Goal: Information Seeking & Learning: Find specific fact

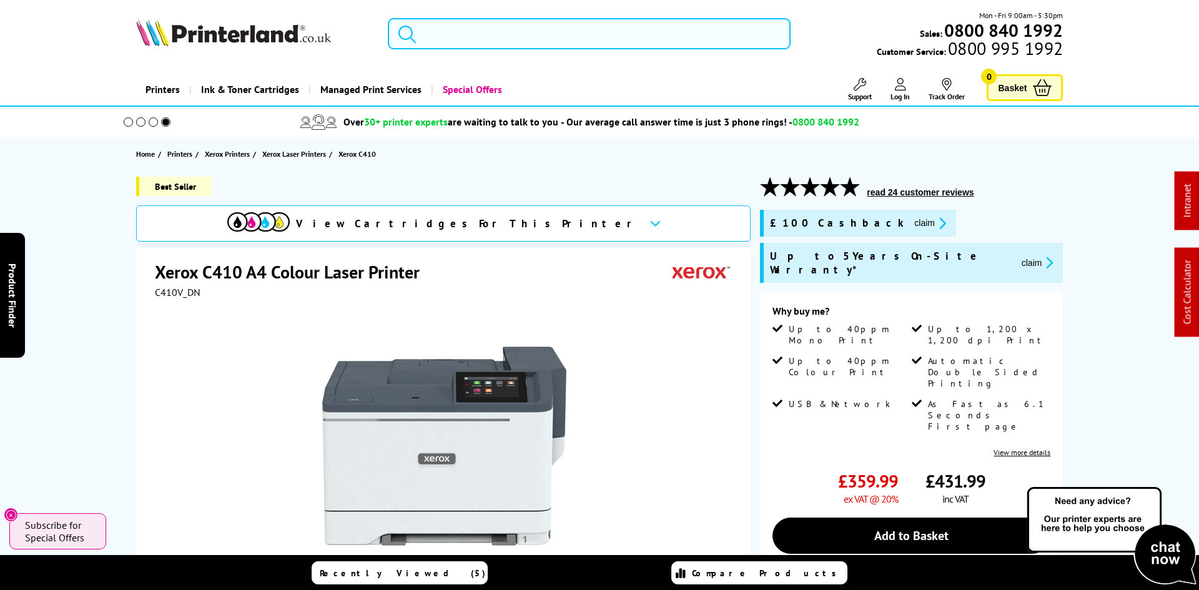
click at [462, 34] on input "search" at bounding box center [589, 33] width 403 height 31
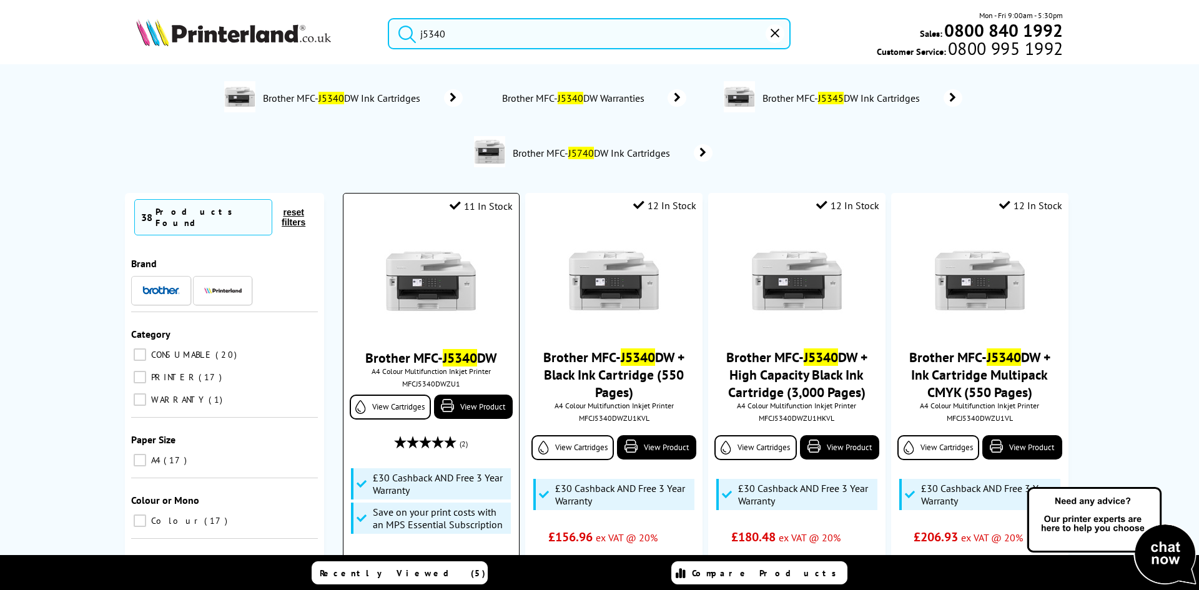
type input "j5340"
click at [435, 290] on img at bounding box center [431, 281] width 94 height 94
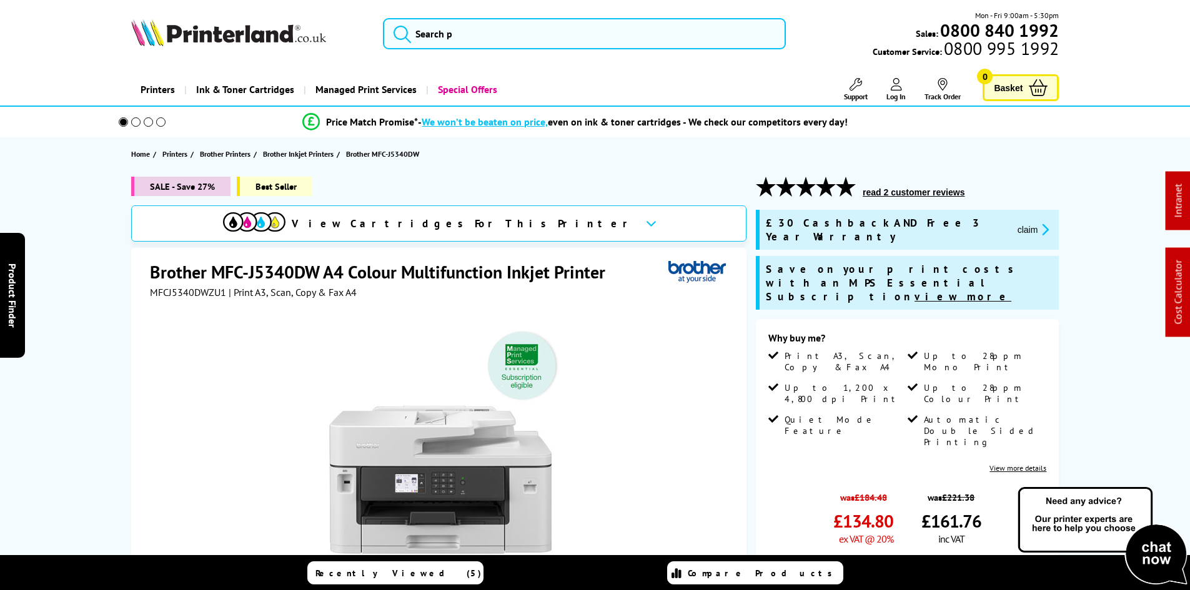
click at [122, 315] on div "SALE - Save 27% Best Seller View Cartridges For This Printer Brother MFC-J5340D…" at bounding box center [595, 517] width 999 height 681
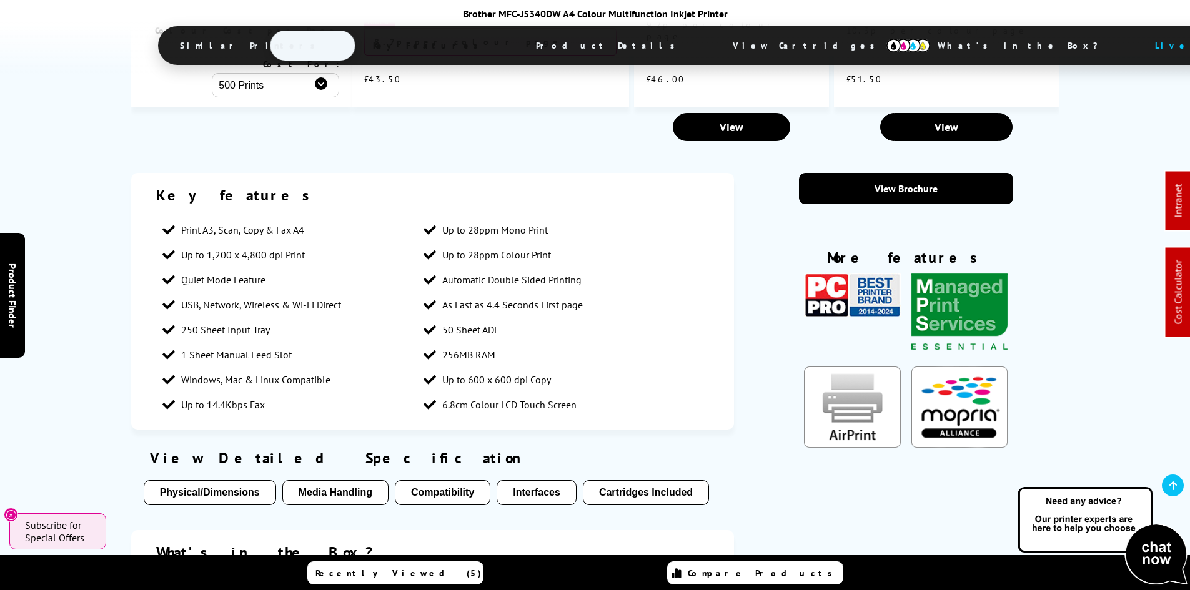
scroll to position [2435, 0]
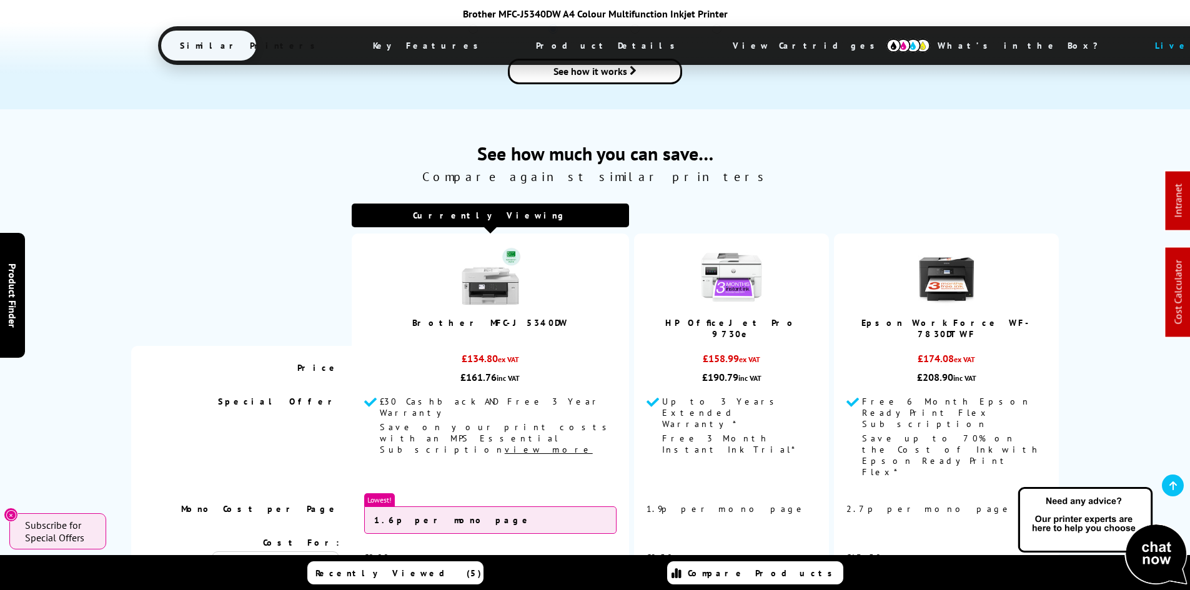
drag, startPoint x: 108, startPoint y: 297, endPoint x: 96, endPoint y: 199, distance: 98.8
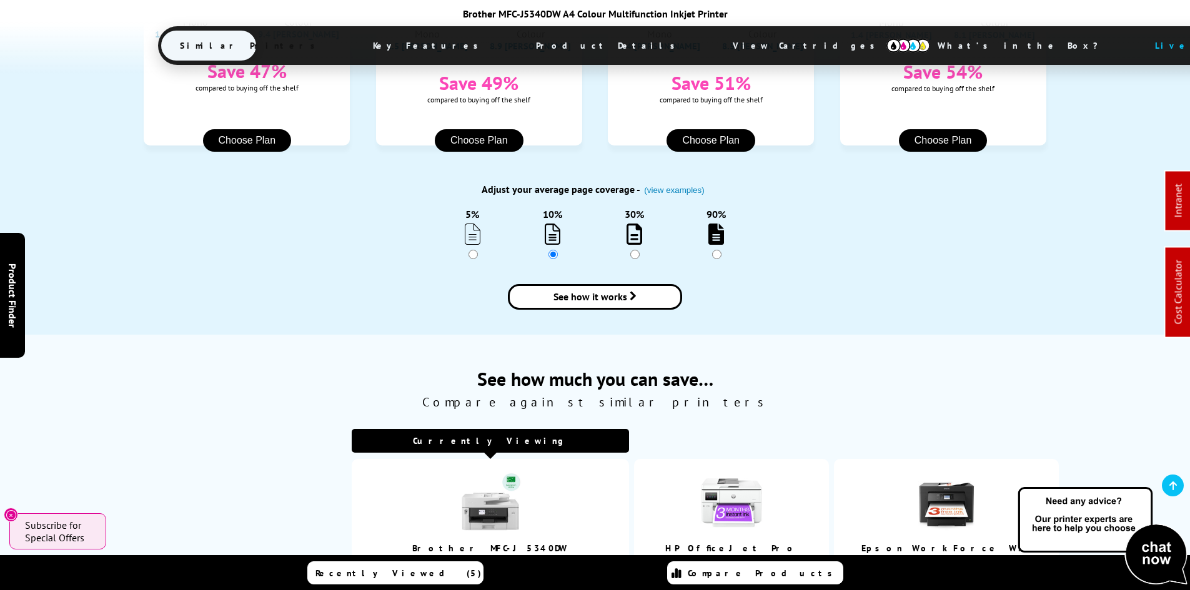
click at [714, 49] on span "View Cartridges" at bounding box center [809, 45] width 191 height 32
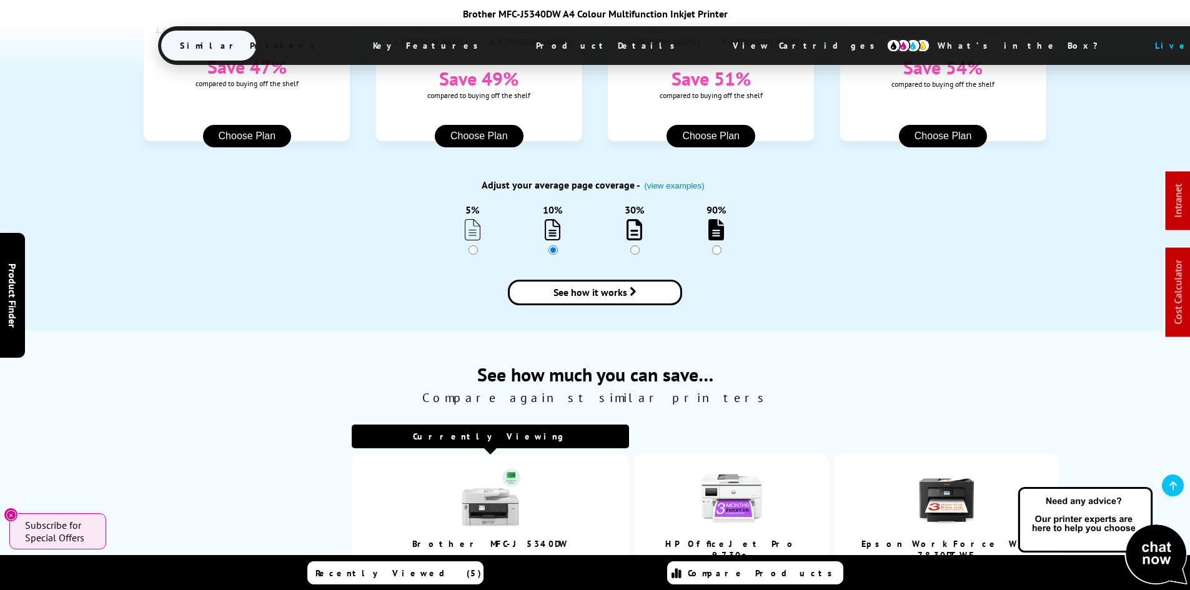
scroll to position [0, 0]
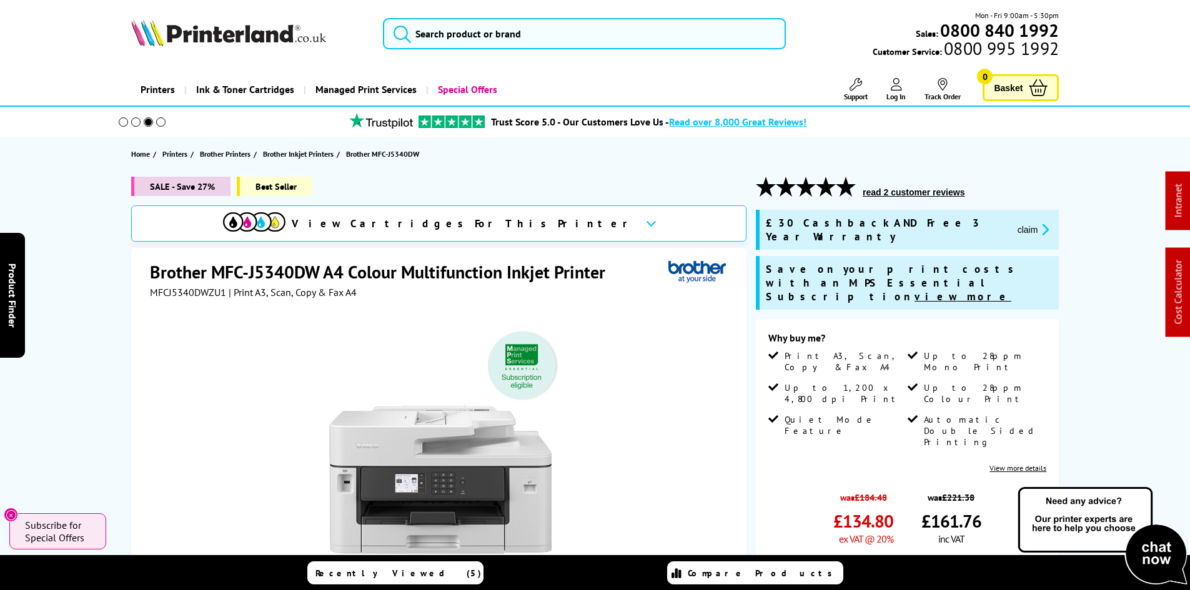
drag, startPoint x: 60, startPoint y: 358, endPoint x: 89, endPoint y: 116, distance: 244.7
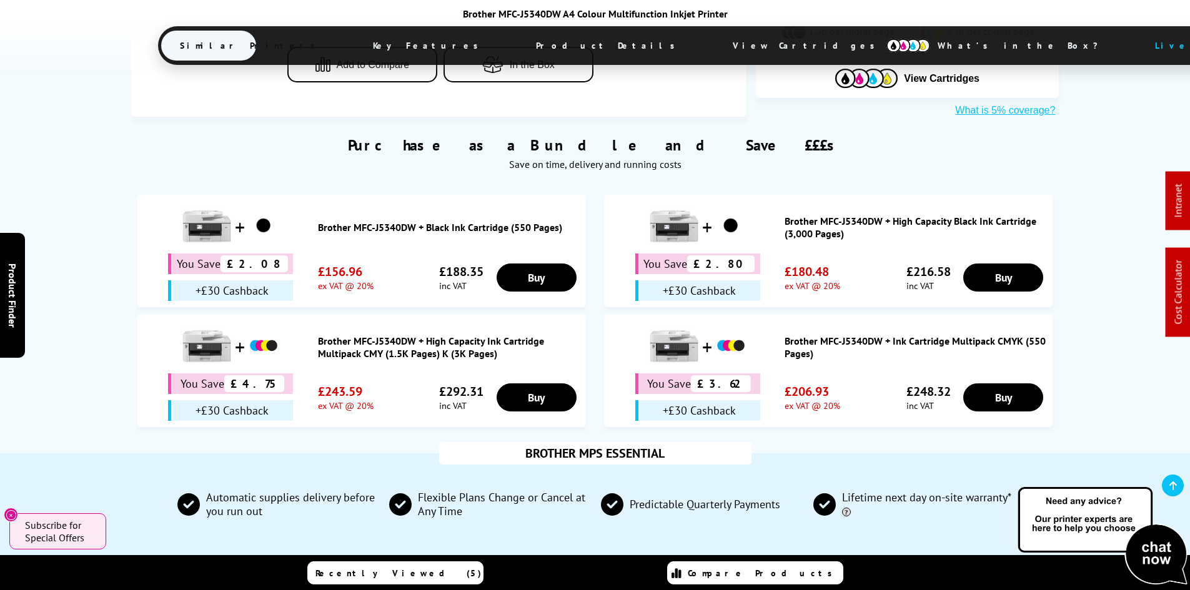
click at [714, 41] on span "View Cartridges" at bounding box center [809, 45] width 191 height 32
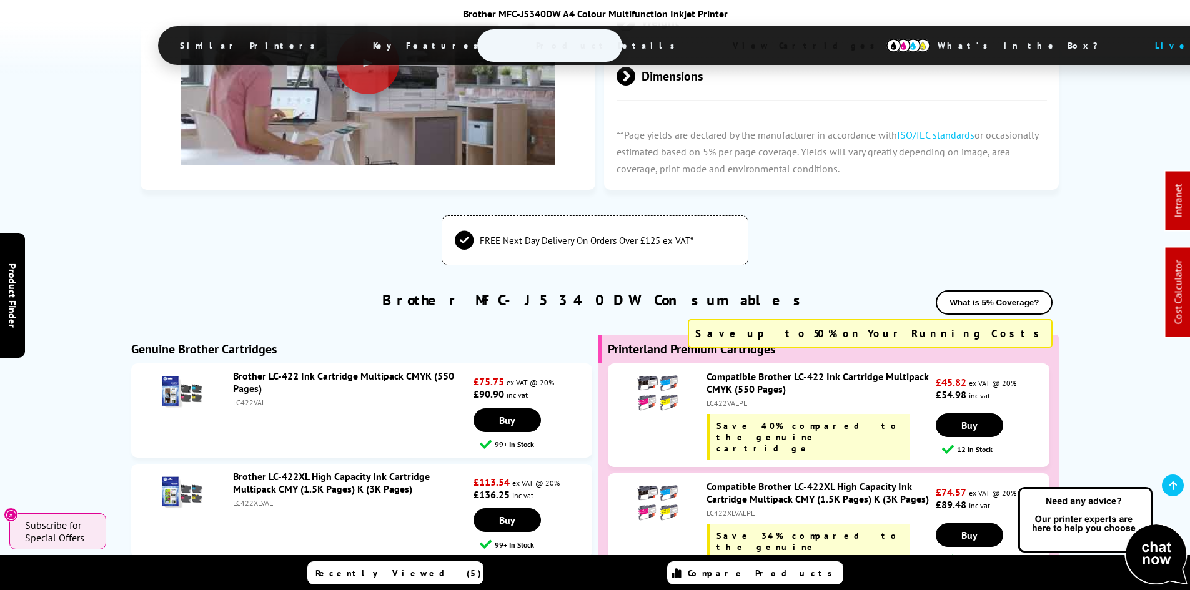
scroll to position [4300, 0]
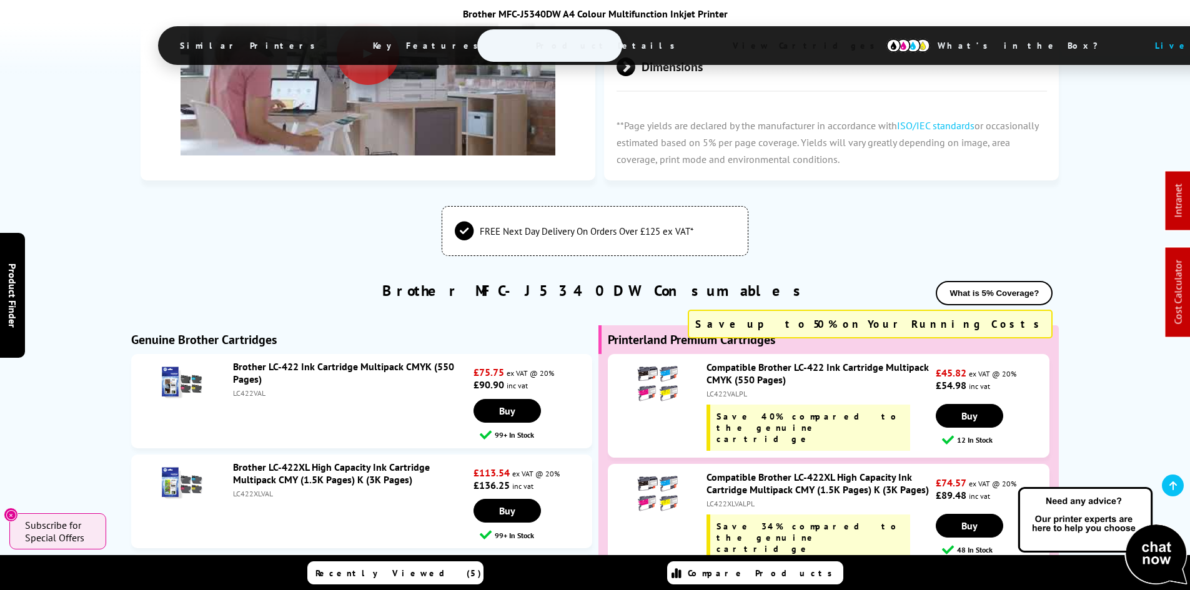
drag, startPoint x: 101, startPoint y: 321, endPoint x: 104, endPoint y: 338, distance: 17.3
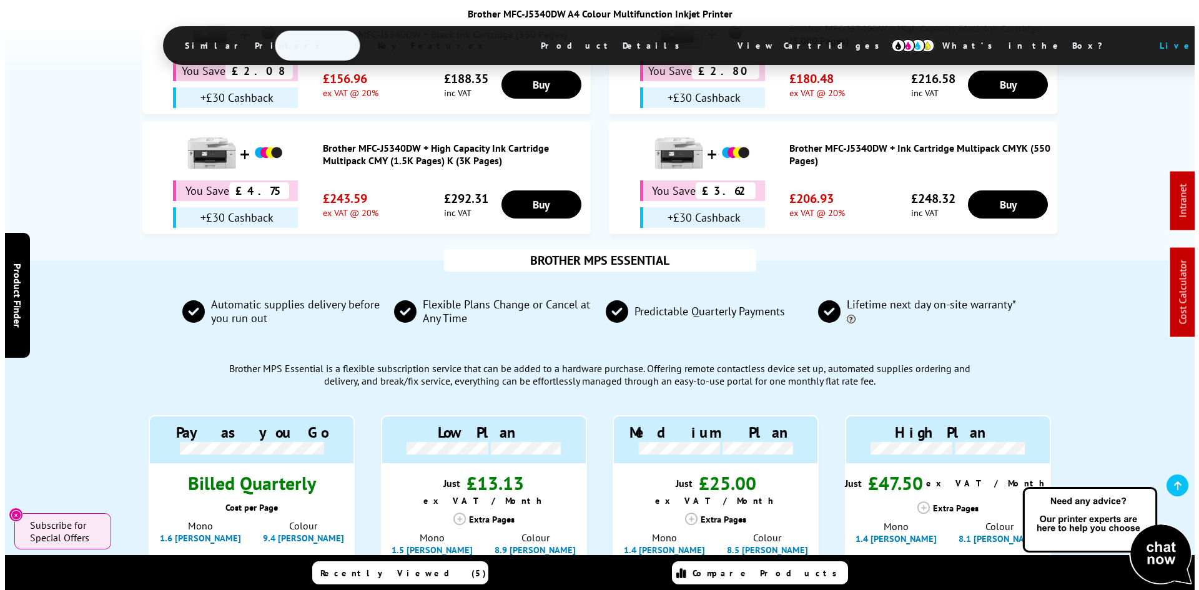
scroll to position [0, 0]
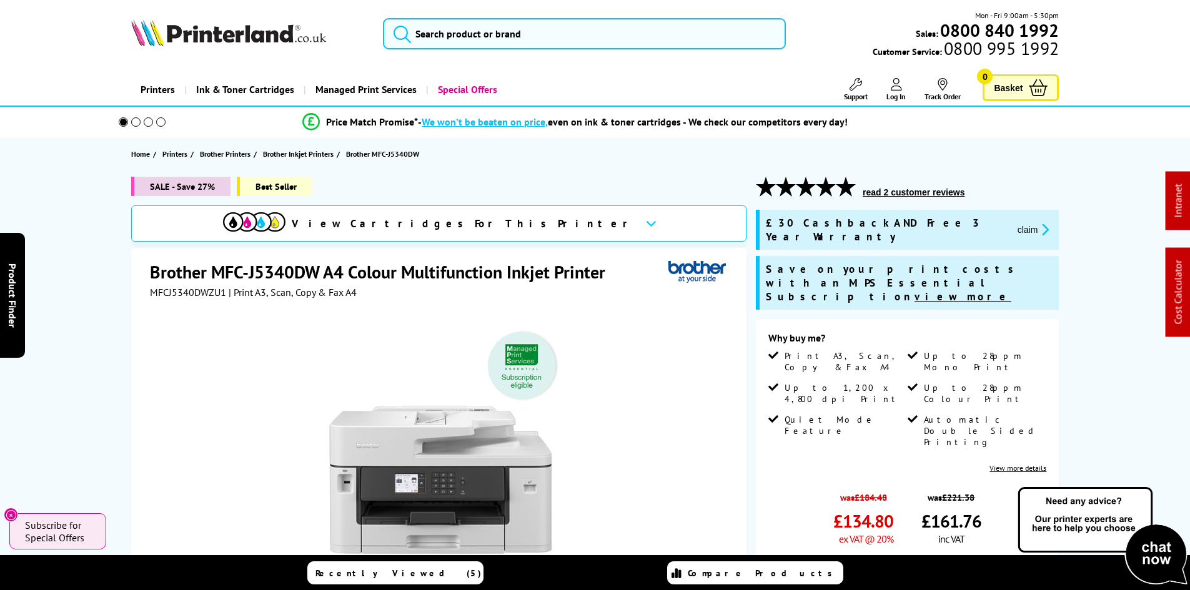
drag, startPoint x: 110, startPoint y: 391, endPoint x: 81, endPoint y: 185, distance: 207.5
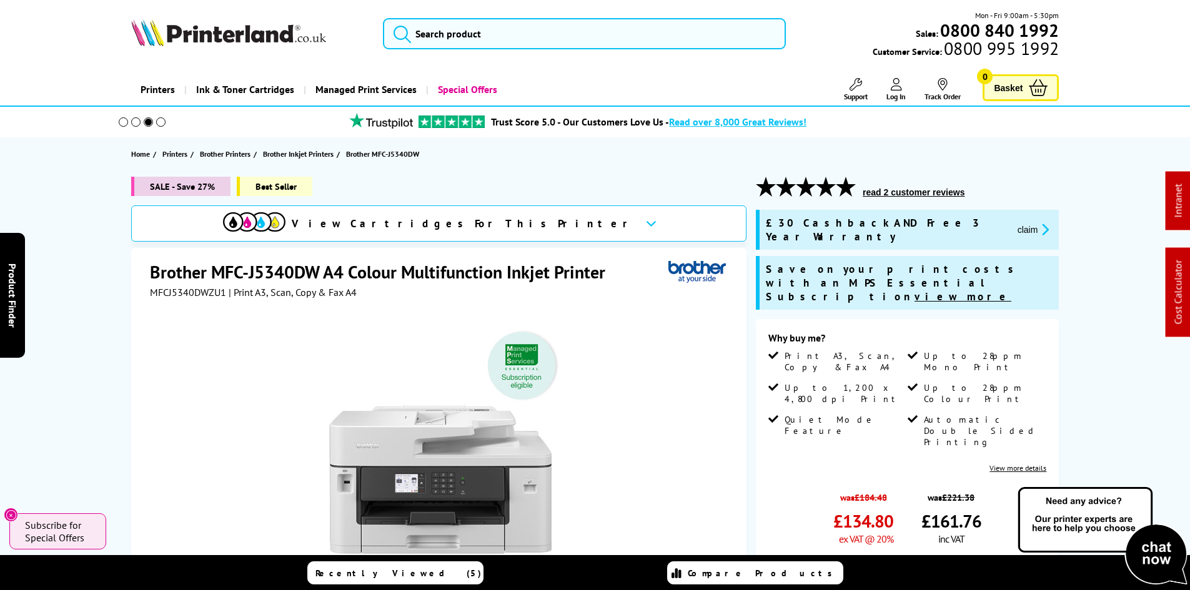
click at [107, 262] on div "SALE - Save 27% Best Seller View Cartridges For This Printer Brother MFC-J5340D…" at bounding box center [595, 522] width 999 height 690
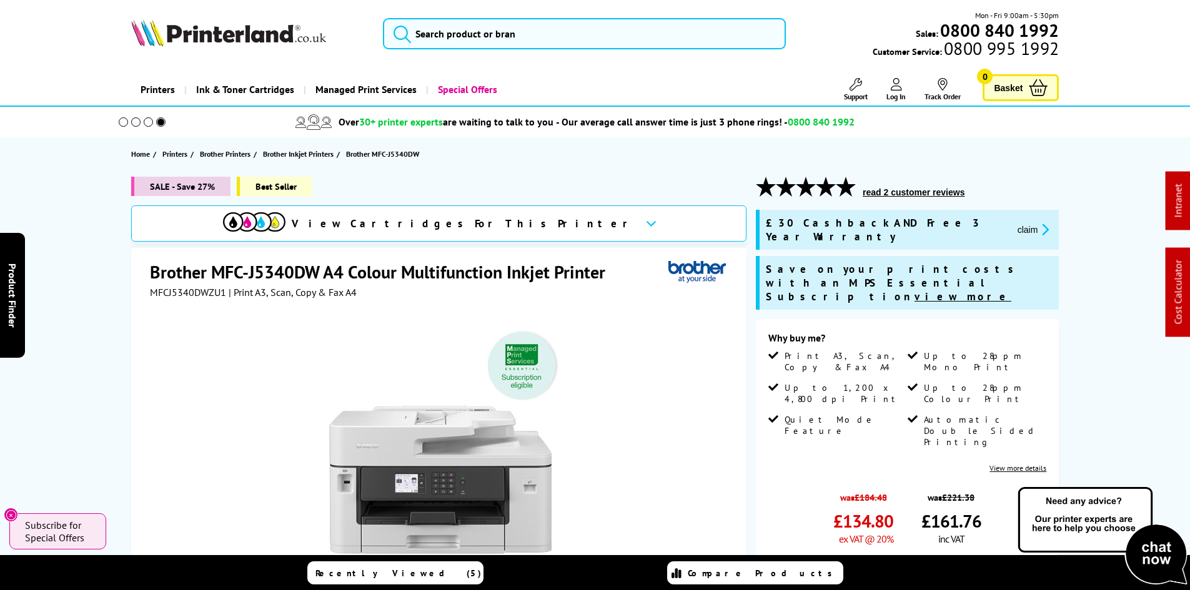
click at [126, 286] on div "SALE - Save 27% Best Seller View Cartridges For This Printer Brother MFC-J5340D…" at bounding box center [595, 522] width 999 height 690
click at [105, 275] on div "SALE - Save 27% Best Seller View Cartridges For This Printer Brother MFC-J5340D…" at bounding box center [595, 522] width 999 height 690
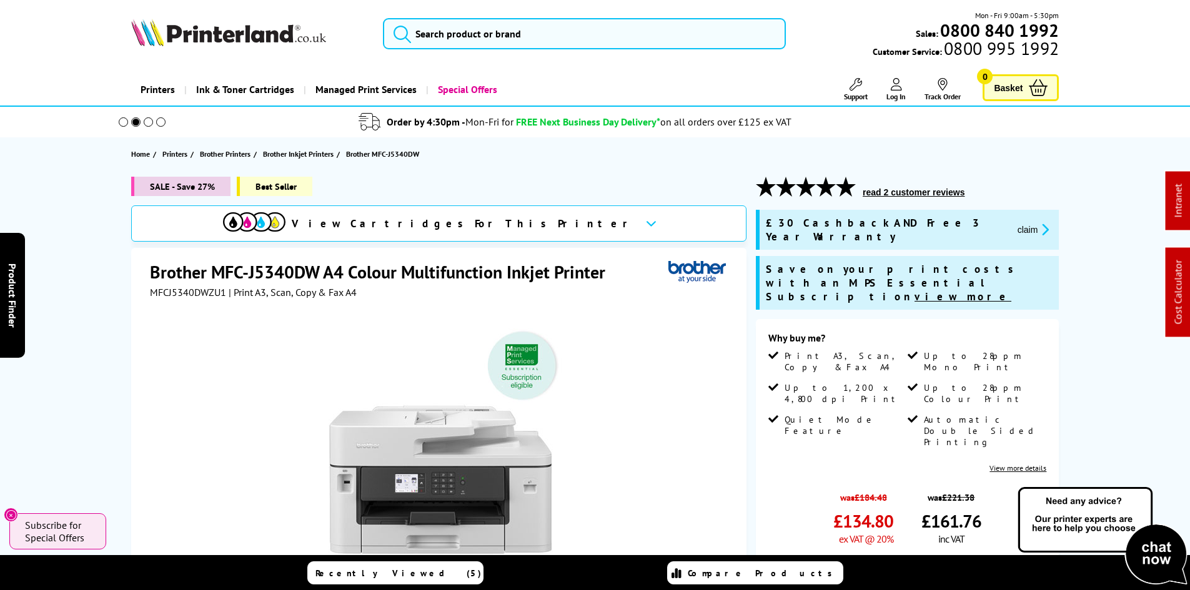
drag, startPoint x: 97, startPoint y: 219, endPoint x: 76, endPoint y: 230, distance: 24.6
click at [97, 219] on div "SALE - Save 27% Best Seller View Cartridges For This Printer Brother MFC-J5340D…" at bounding box center [595, 522] width 999 height 690
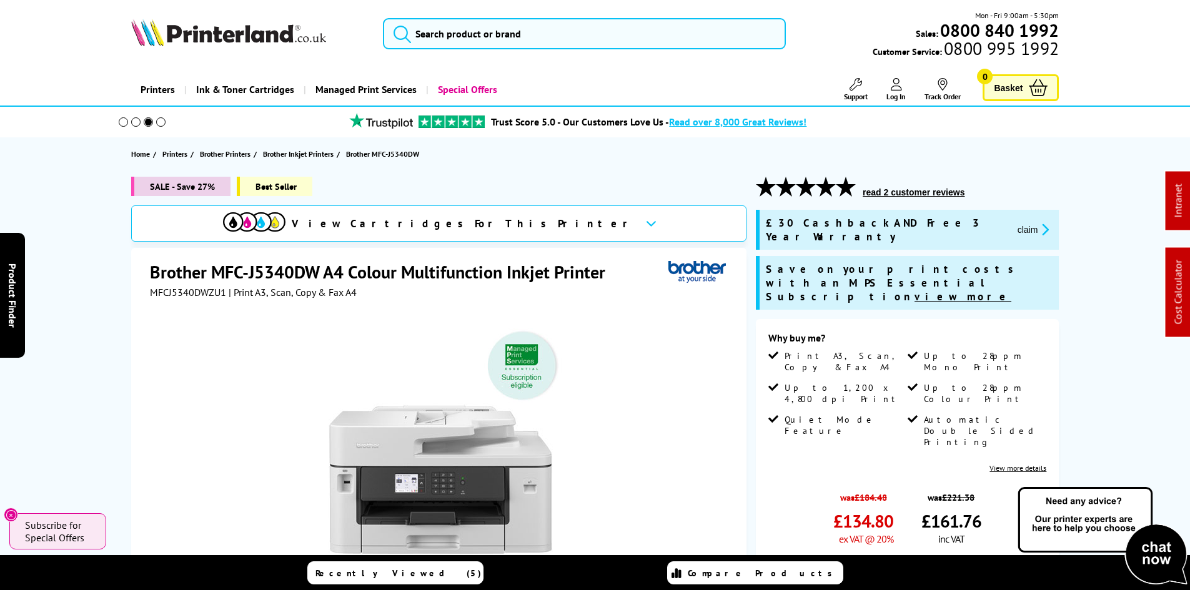
click at [466, 44] on input "search" at bounding box center [584, 33] width 403 height 31
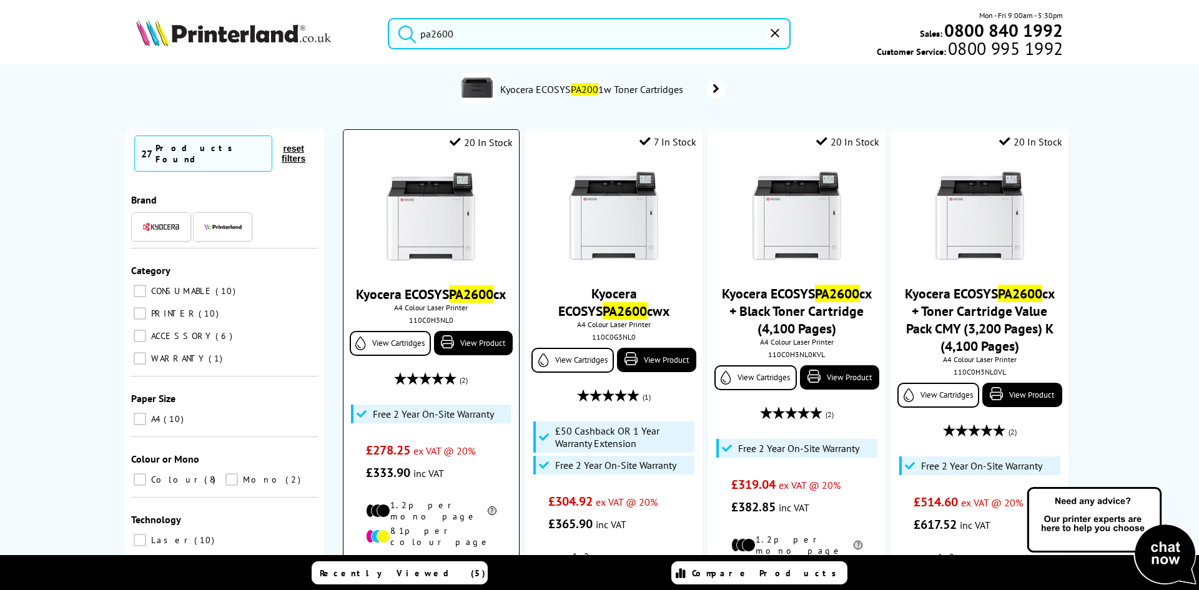
scroll to position [125, 0]
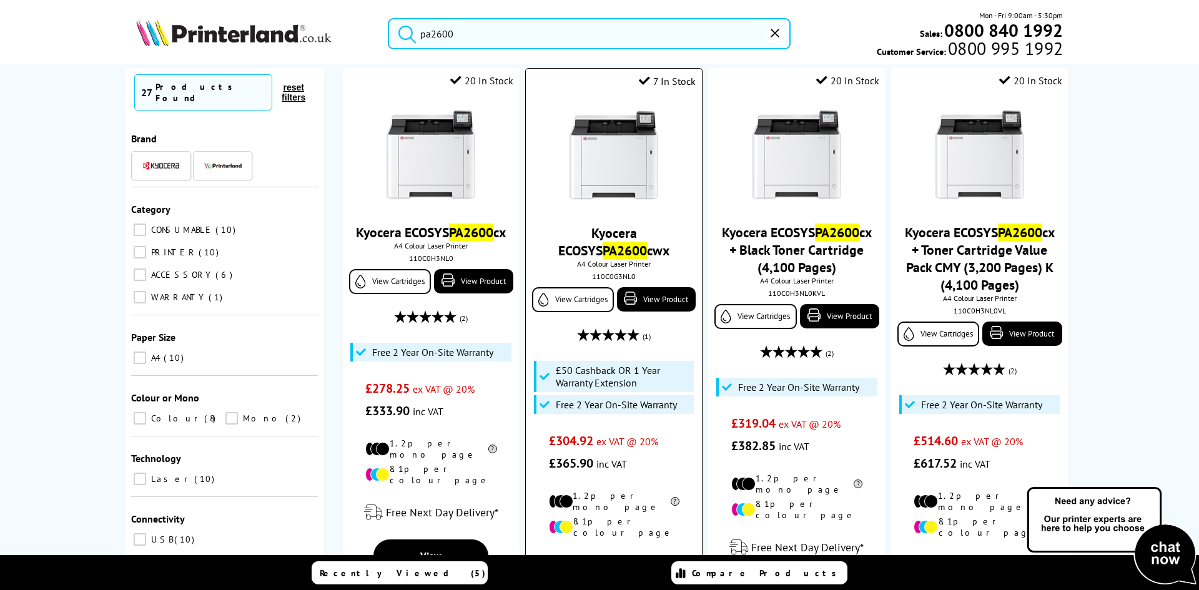
type input "pa2600"
click at [626, 152] on img at bounding box center [614, 156] width 94 height 94
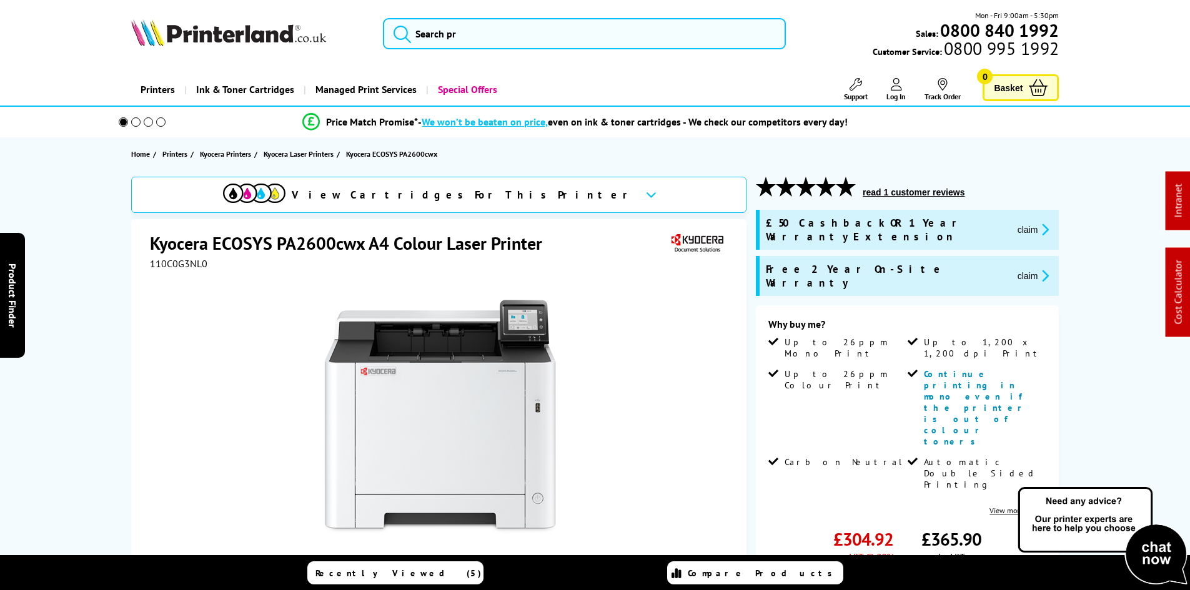
drag, startPoint x: 117, startPoint y: 342, endPoint x: 116, endPoint y: 328, distance: 13.2
click at [116, 337] on div "View Cartridges For This Printer Kyocera ECOSYS PA2600cwx A4 Colour Laser Print…" at bounding box center [595, 508] width 999 height 663
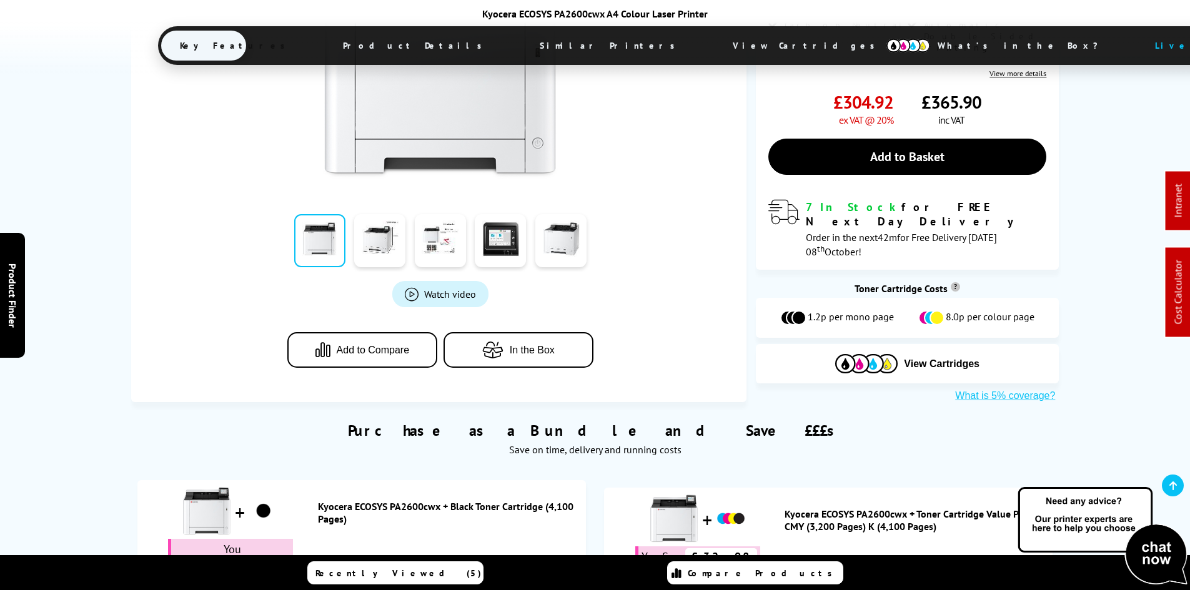
scroll to position [812, 0]
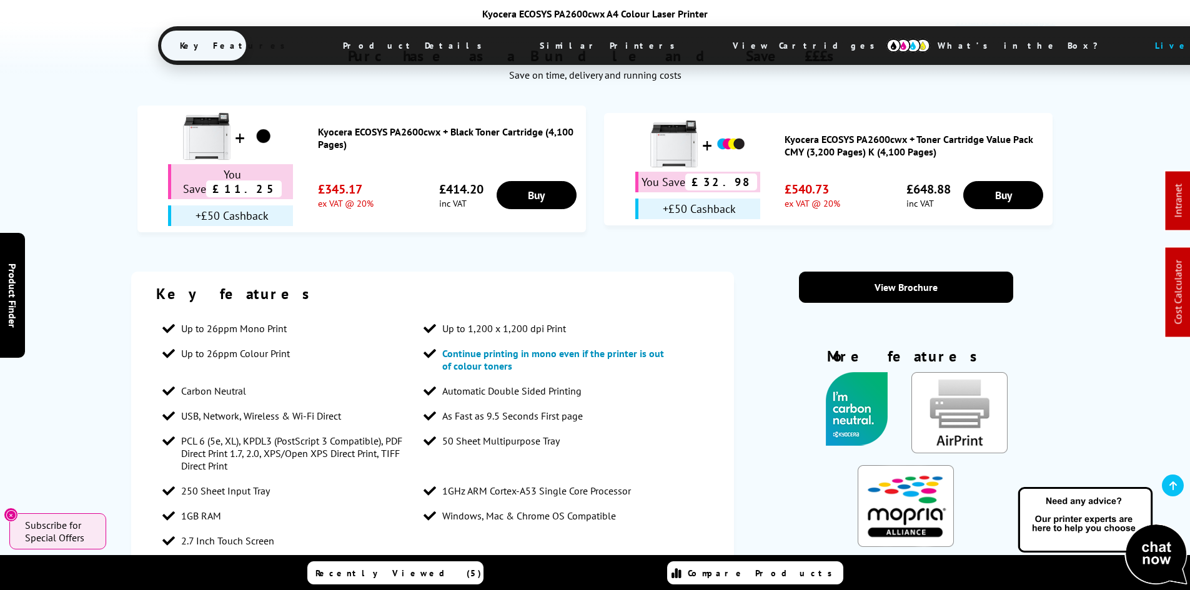
click at [714, 46] on span "View Cartridges" at bounding box center [809, 45] width 191 height 32
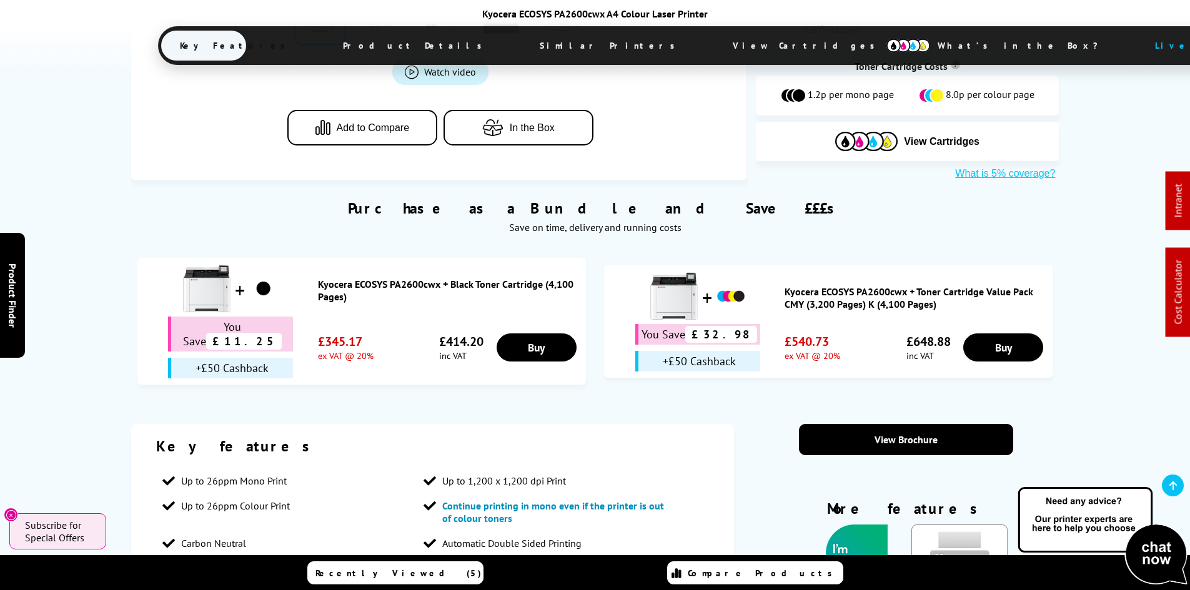
scroll to position [562, 0]
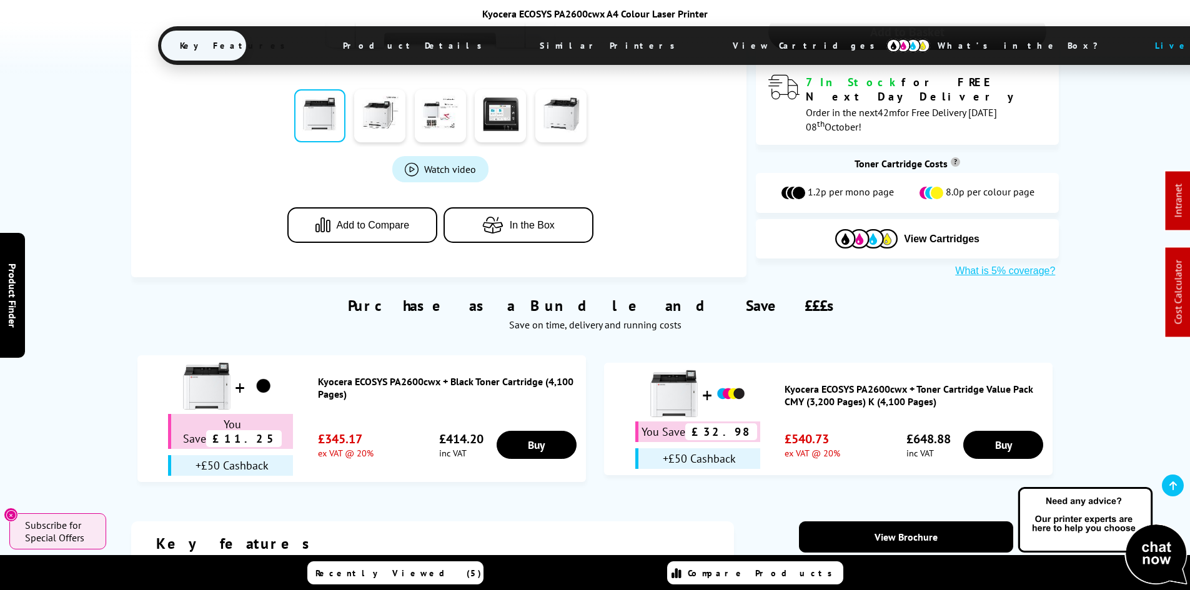
click at [886, 48] on img at bounding box center [908, 46] width 44 height 14
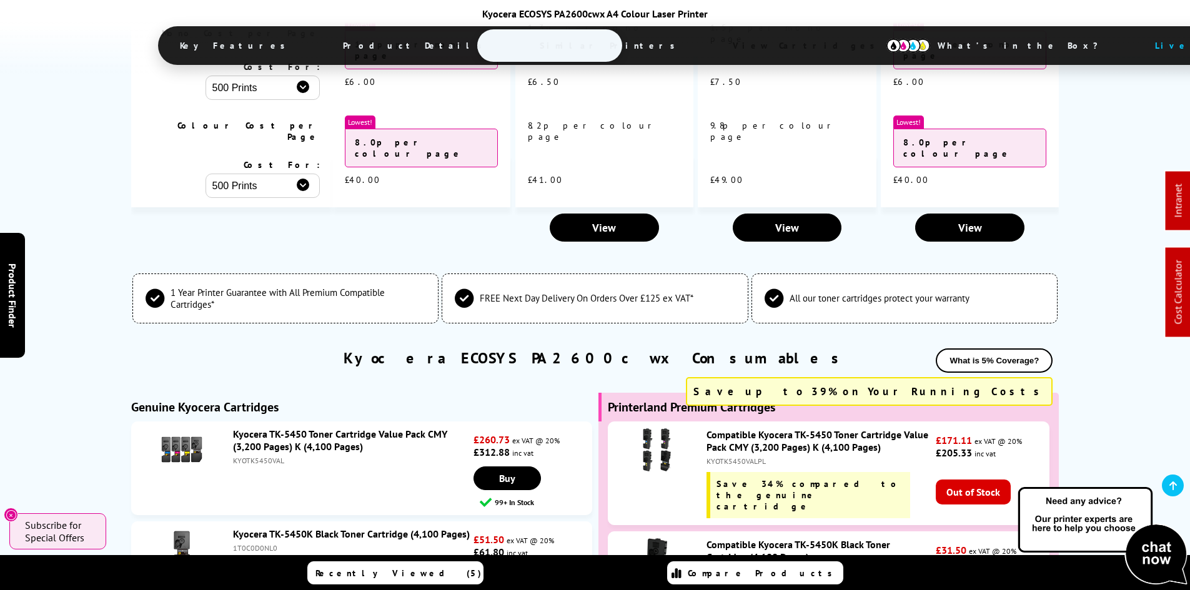
scroll to position [3404, 0]
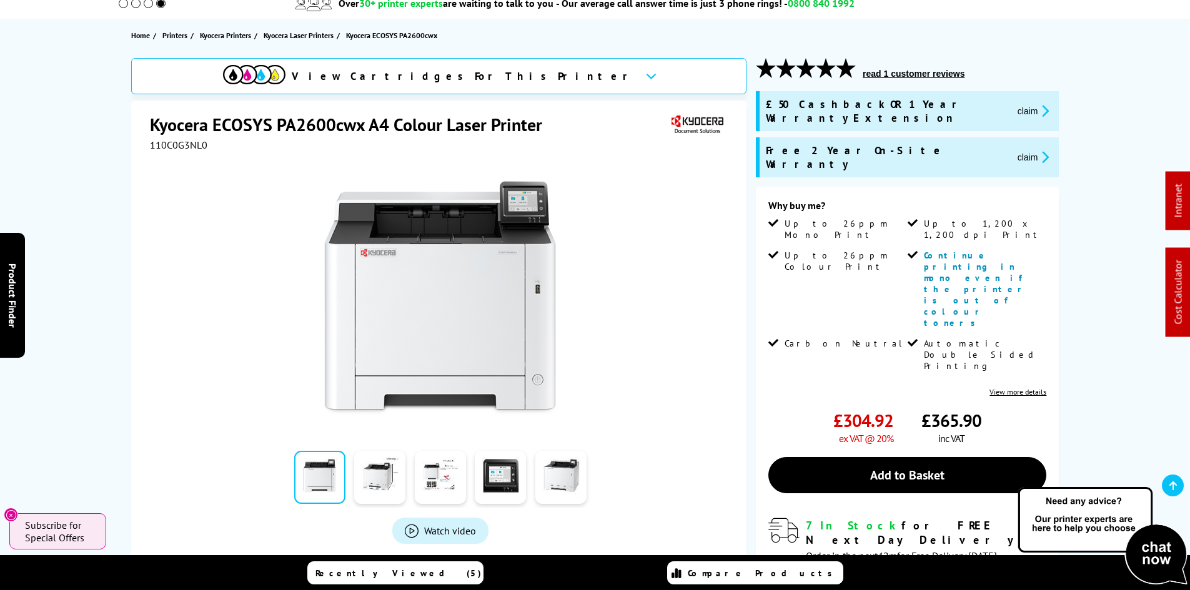
scroll to position [94, 0]
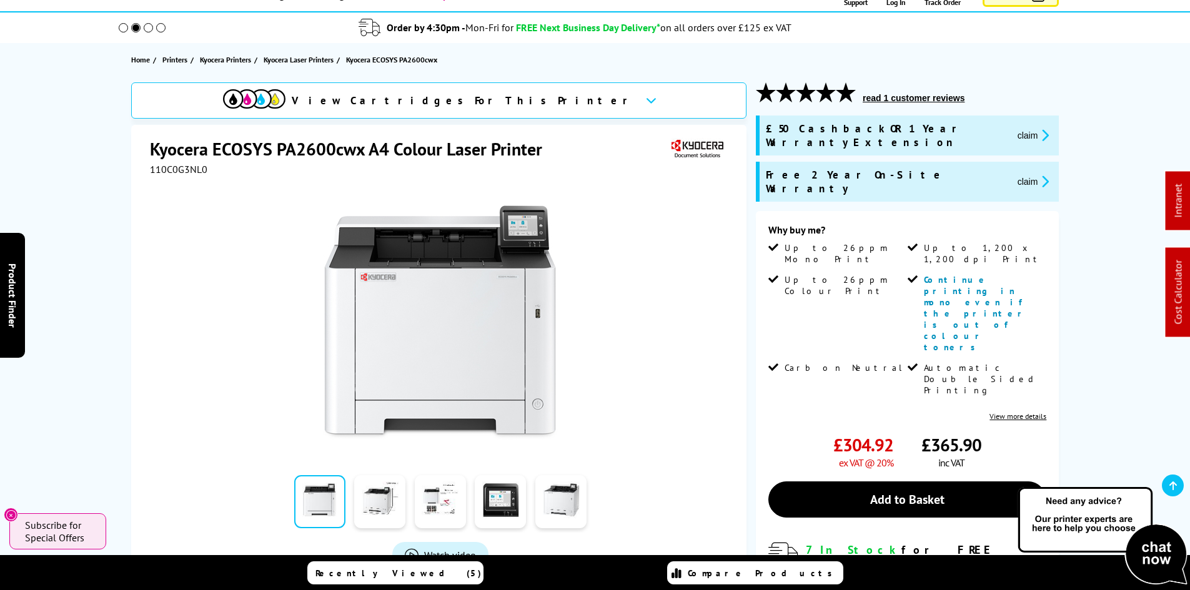
click at [115, 229] on div "View Cartridges For This Printer Kyocera ECOSYS PA2600cwx A4 Colour Laser Print…" at bounding box center [595, 413] width 999 height 663
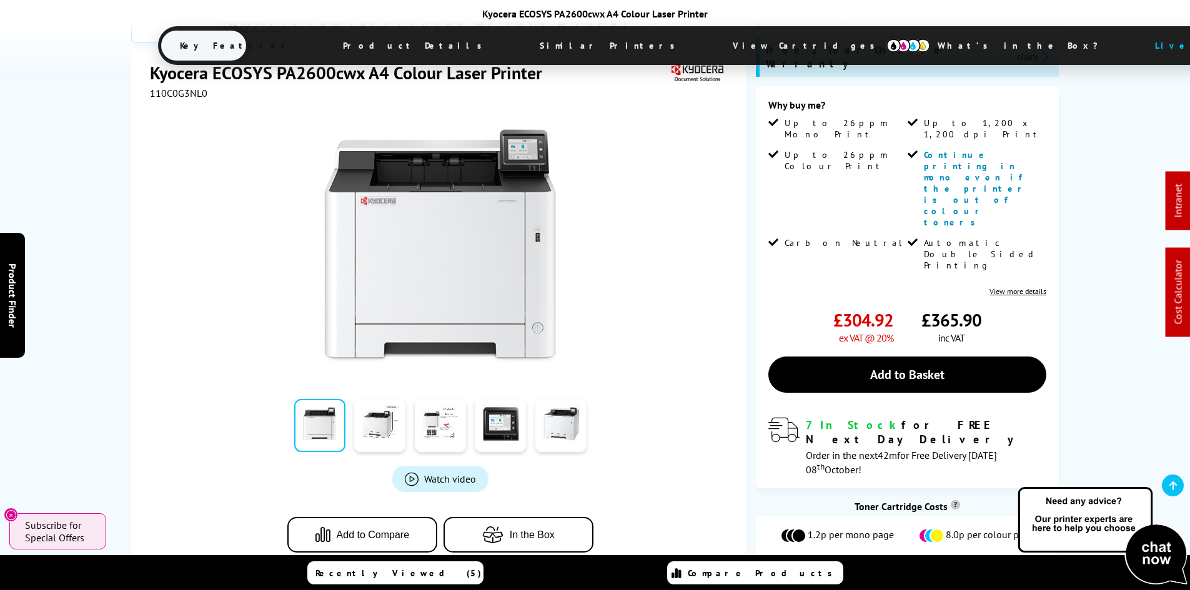
scroll to position [406, 0]
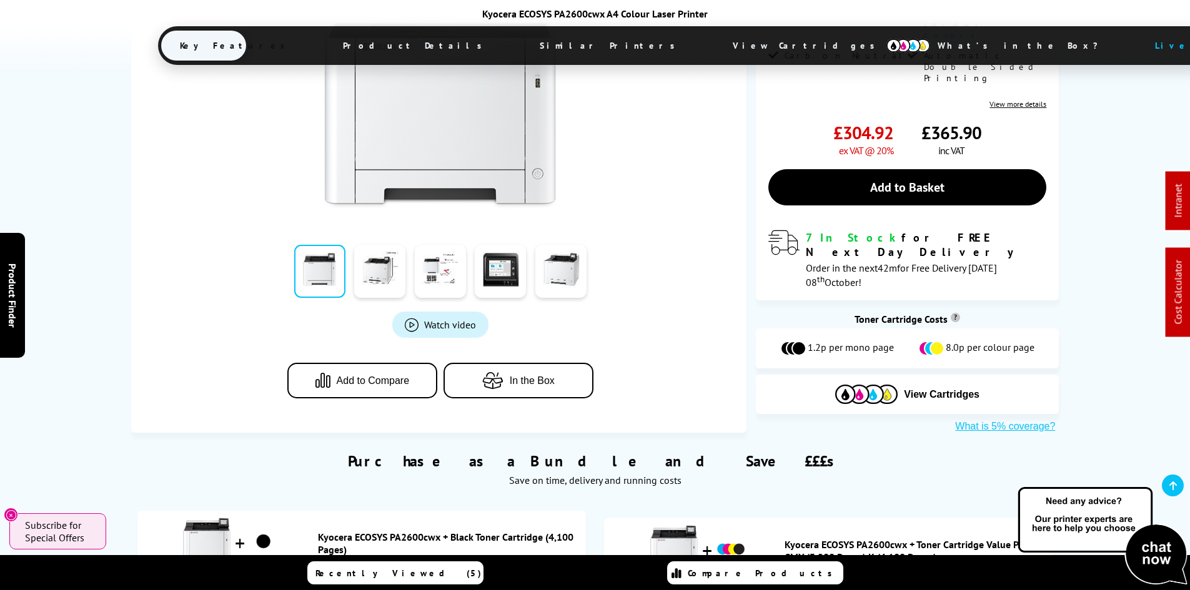
click at [714, 45] on span "View Cartridges" at bounding box center [809, 45] width 191 height 32
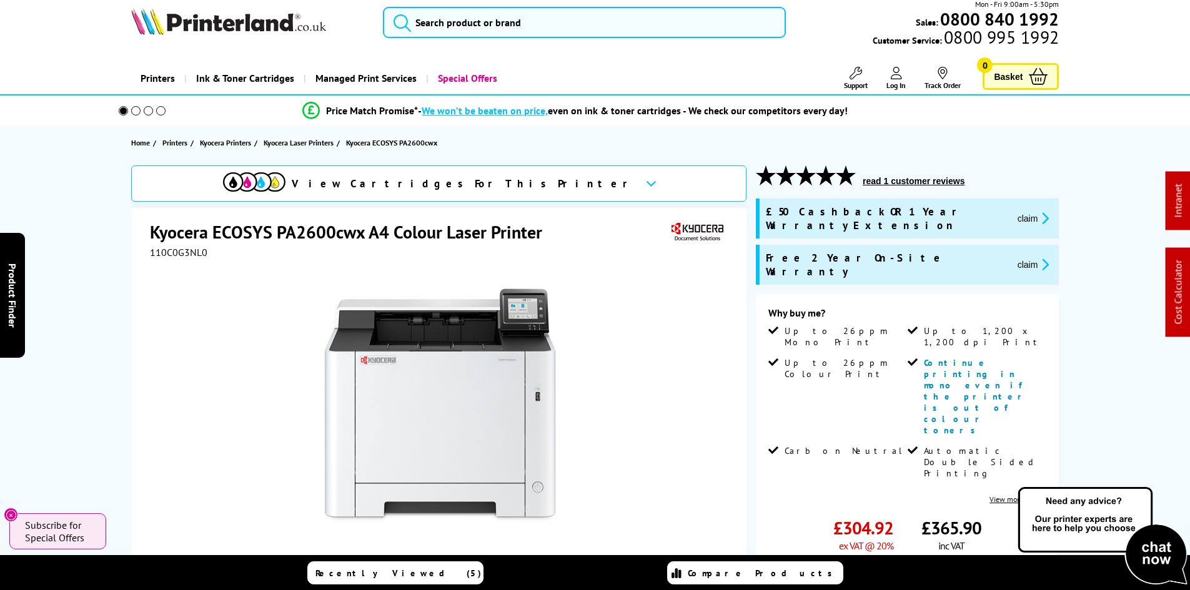
scroll to position [0, 0]
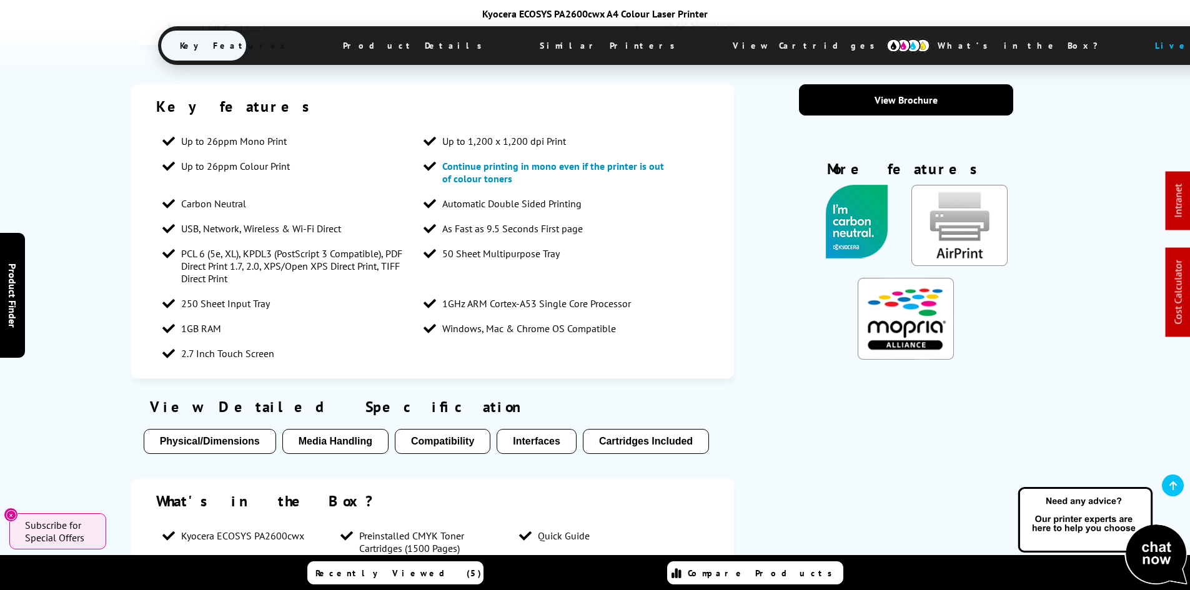
scroll to position [1374, 0]
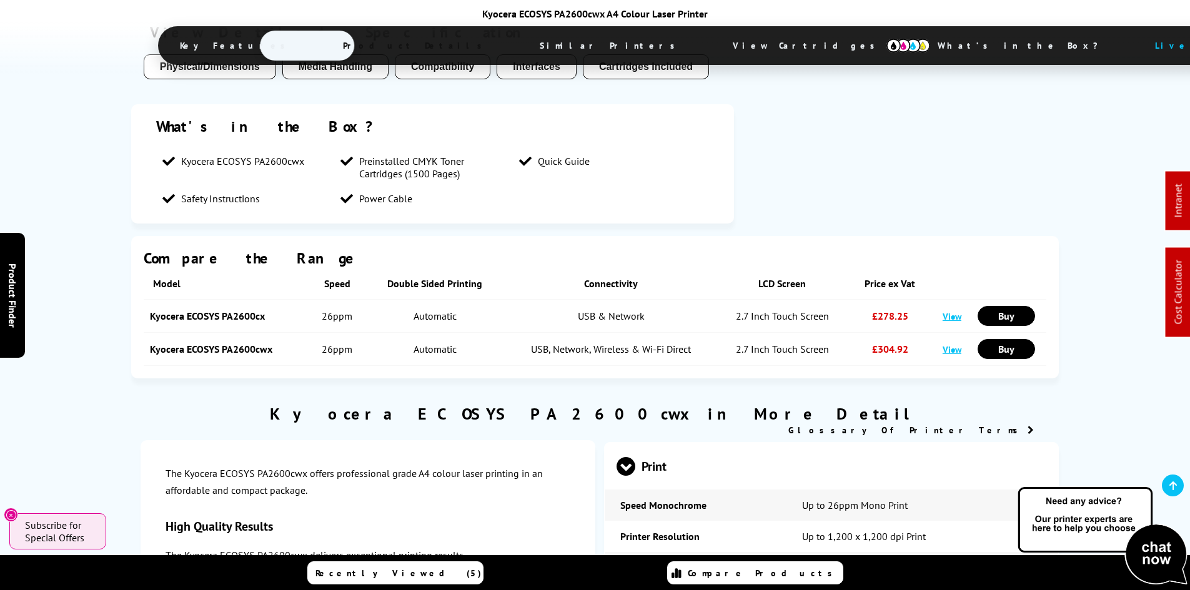
click at [714, 48] on span "View Cartridges" at bounding box center [809, 45] width 191 height 32
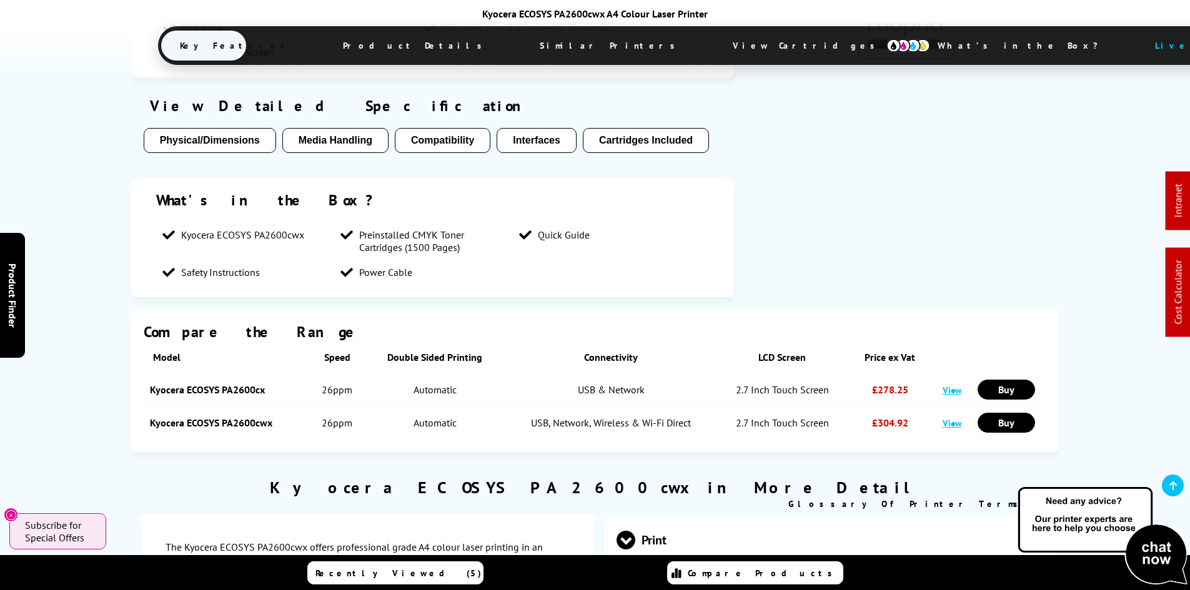
scroll to position [1343, 0]
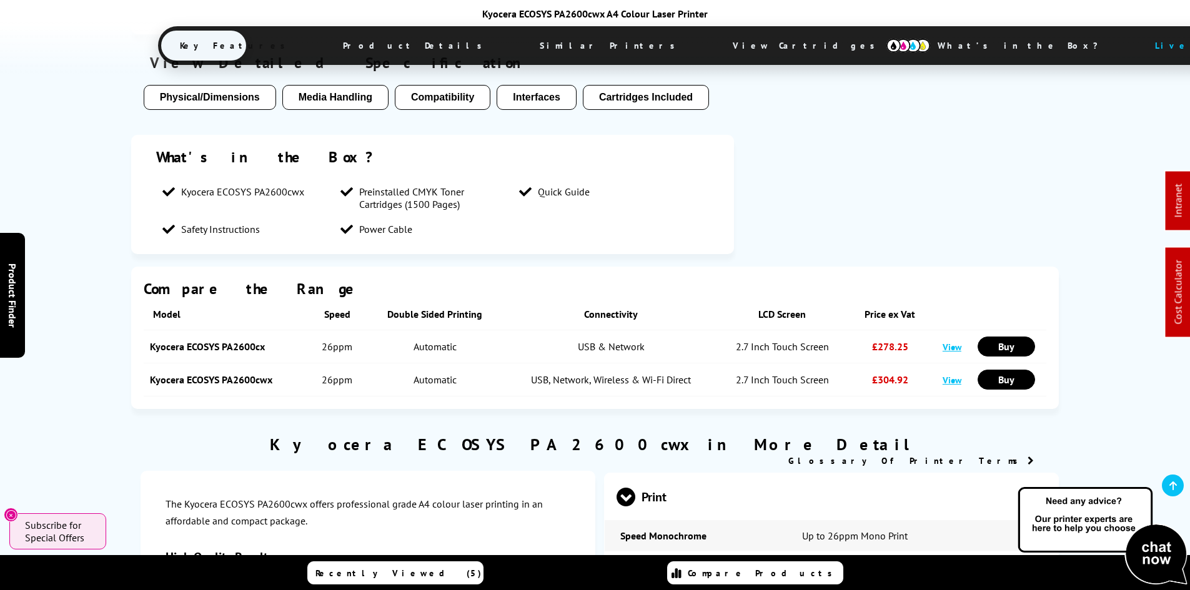
click at [949, 341] on link "View" at bounding box center [951, 347] width 19 height 12
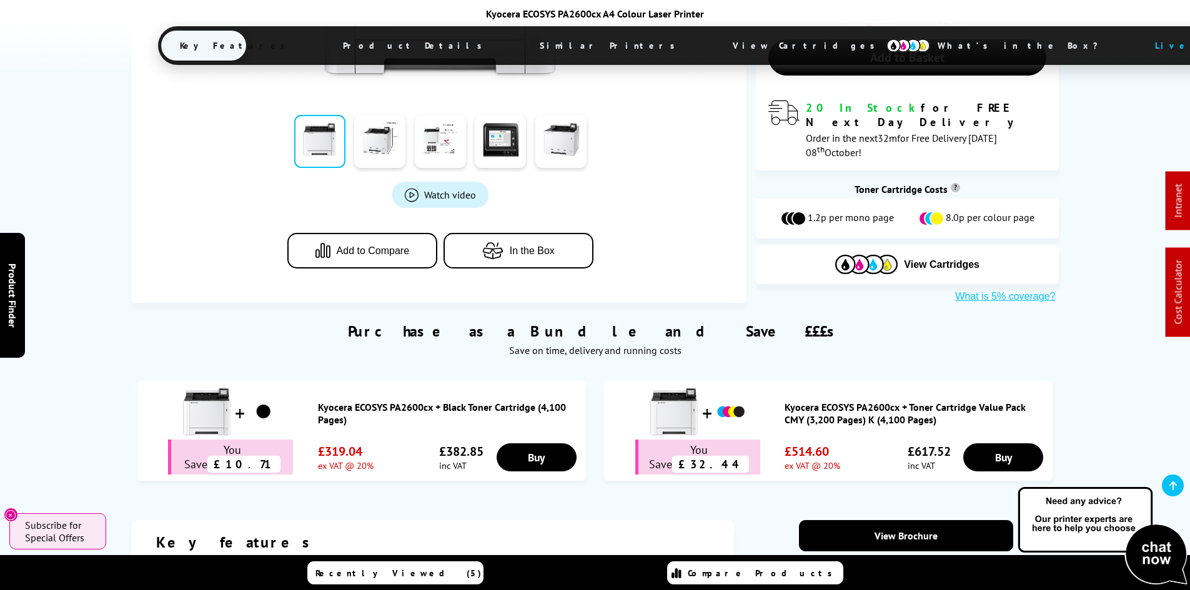
scroll to position [500, 0]
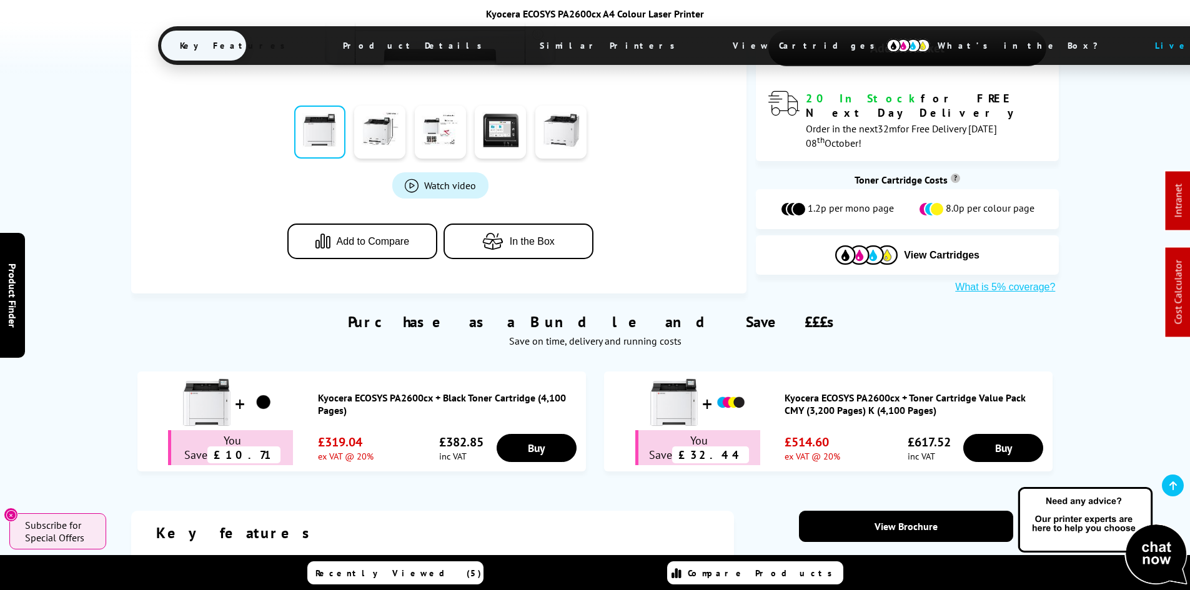
click at [121, 328] on div "Purchase as a Bundle and Save £££s Save on time, delivery and running costs Kyo…" at bounding box center [595, 385] width 999 height 185
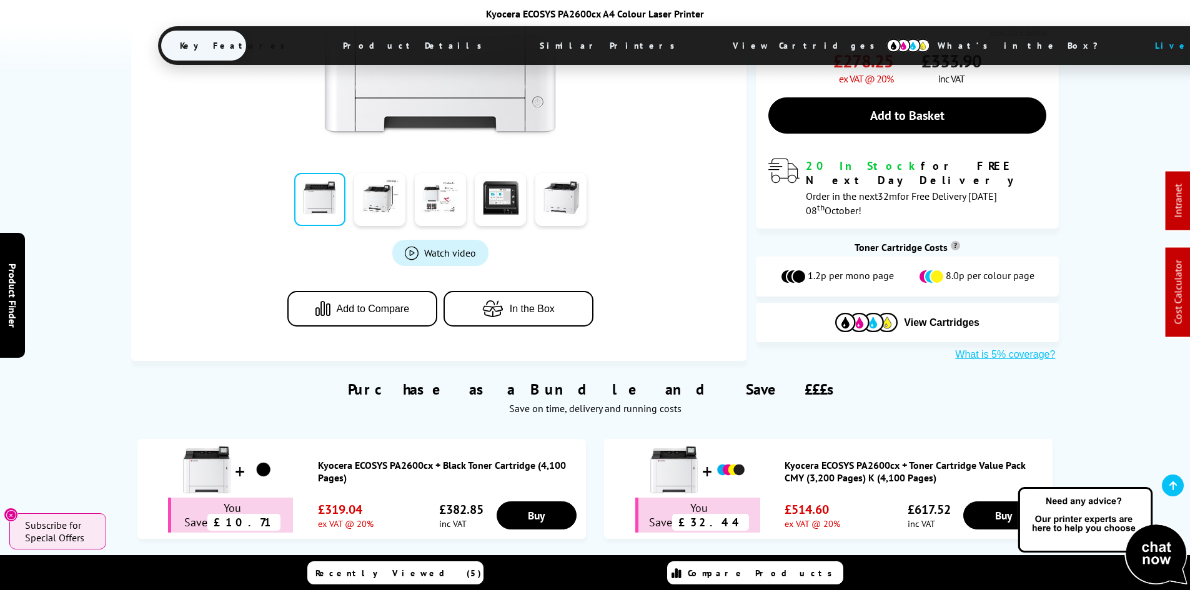
scroll to position [312, 0]
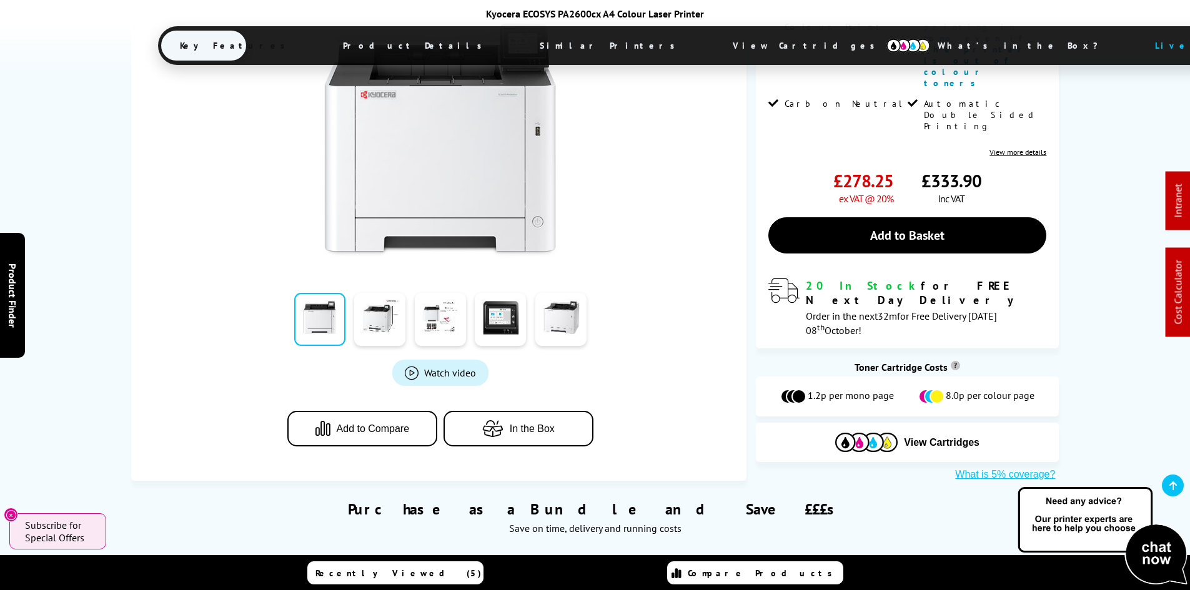
drag, startPoint x: 114, startPoint y: 300, endPoint x: 107, endPoint y: 331, distance: 32.0
click at [114, 300] on div "View Cartridges For This Printer Kyocera ECOSYS PA2600cx A4 Colour Laser Printe…" at bounding box center [595, 173] width 999 height 617
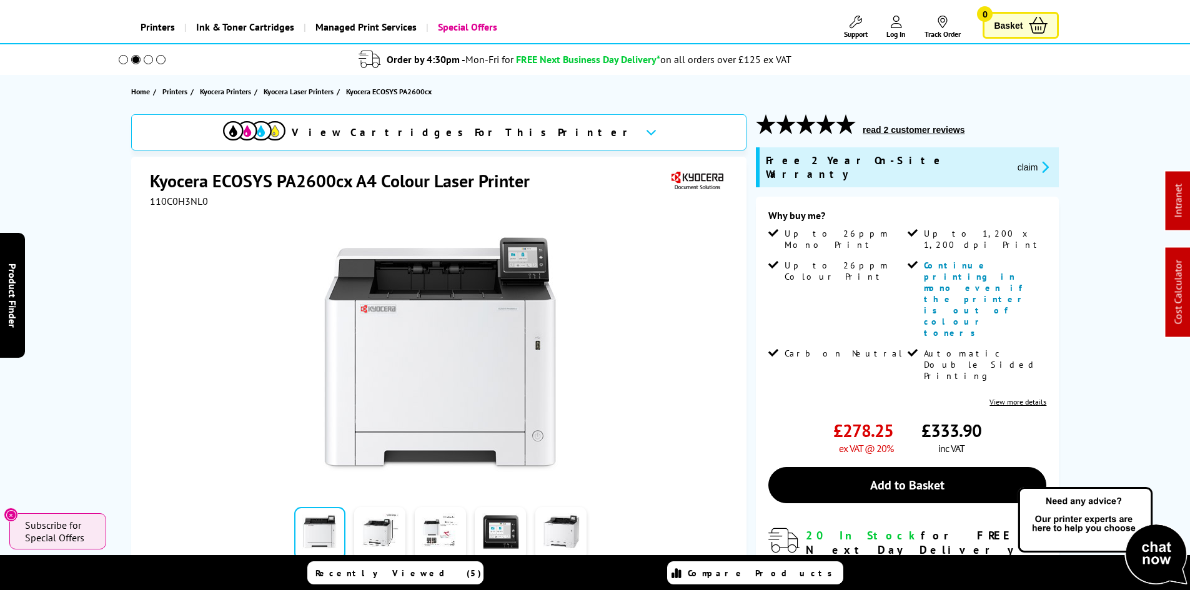
scroll to position [0, 0]
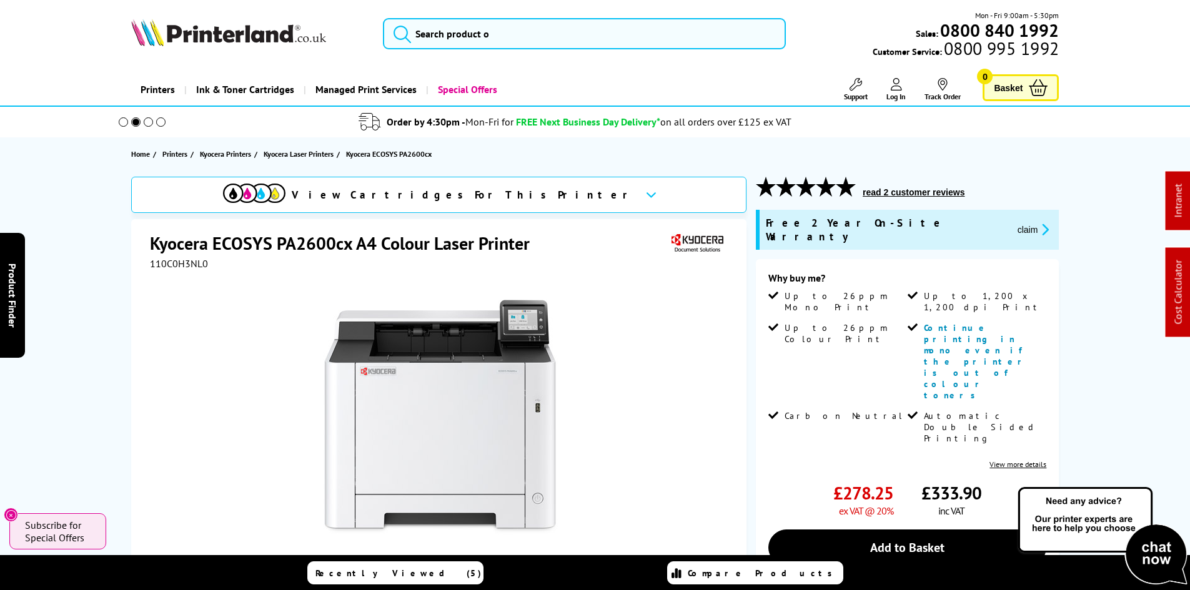
click at [102, 274] on div "View Cartridges For This Printer Kyocera ECOSYS PA2600cx A4 Colour Laser Printe…" at bounding box center [595, 485] width 999 height 617
click at [96, 238] on div "View Cartridges For This Printer Kyocera ECOSYS PA2600cx A4 Colour Laser Printe…" at bounding box center [595, 485] width 999 height 617
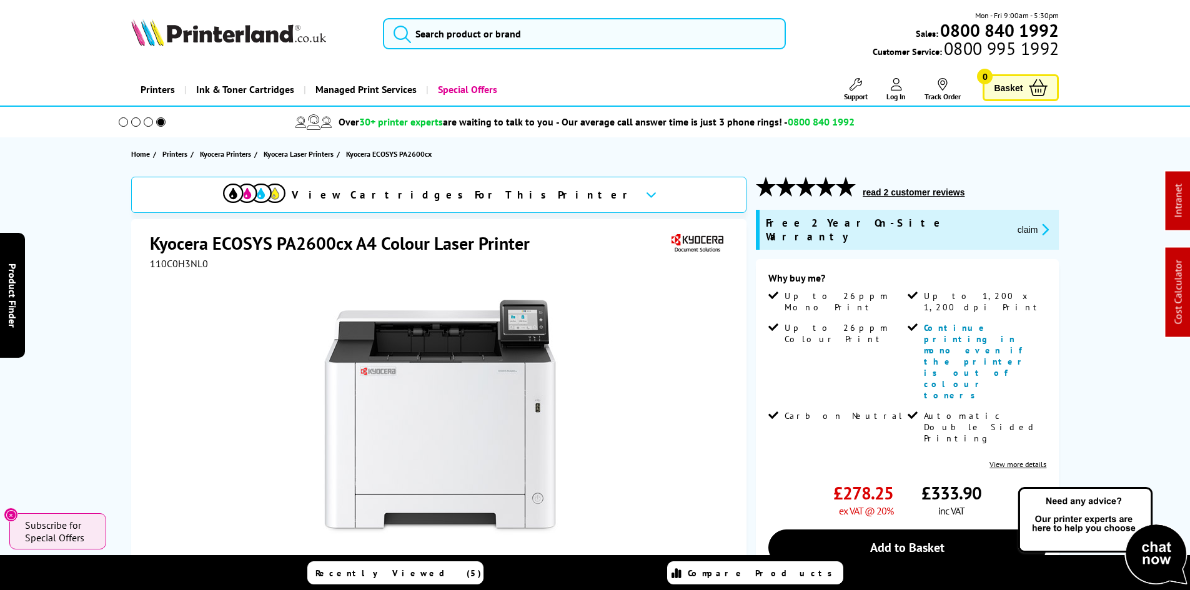
click at [96, 343] on div "View Cartridges For This Printer Kyocera ECOSYS PA2600cx A4 Colour Laser Printe…" at bounding box center [595, 485] width 999 height 617
click at [105, 302] on div "View Cartridges For This Printer Kyocera ECOSYS PA2600cx A4 Colour Laser Printe…" at bounding box center [595, 485] width 999 height 617
click at [191, 260] on span "110C0H3NL0" at bounding box center [179, 263] width 58 height 12
click at [190, 259] on span "110C0H3NL0" at bounding box center [179, 263] width 58 height 12
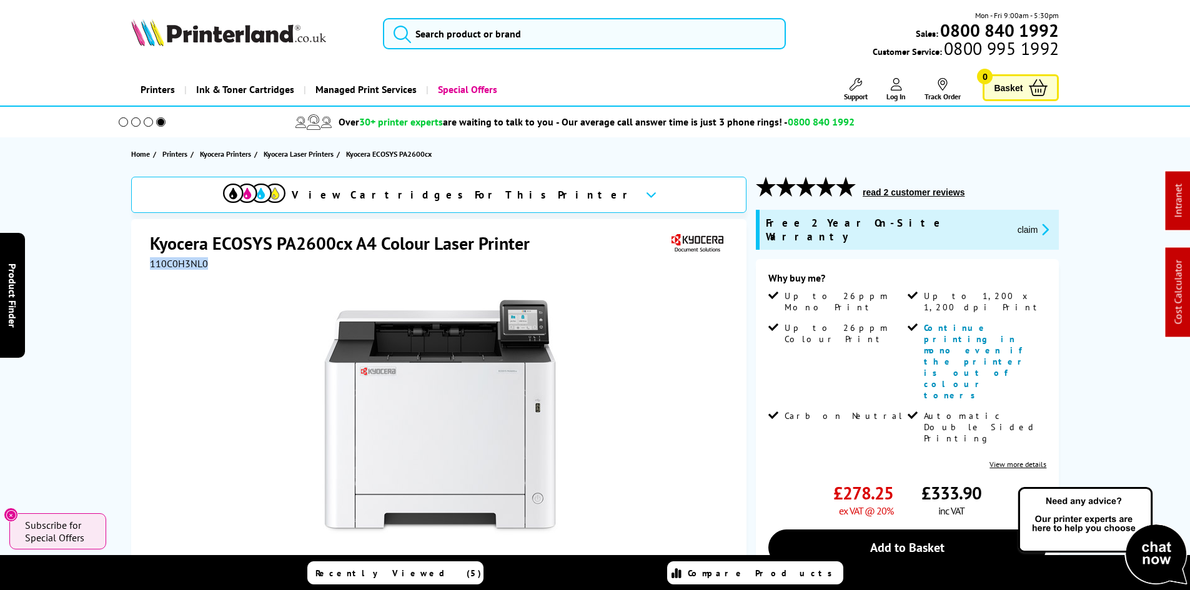
copy span "110C0H3NL0"
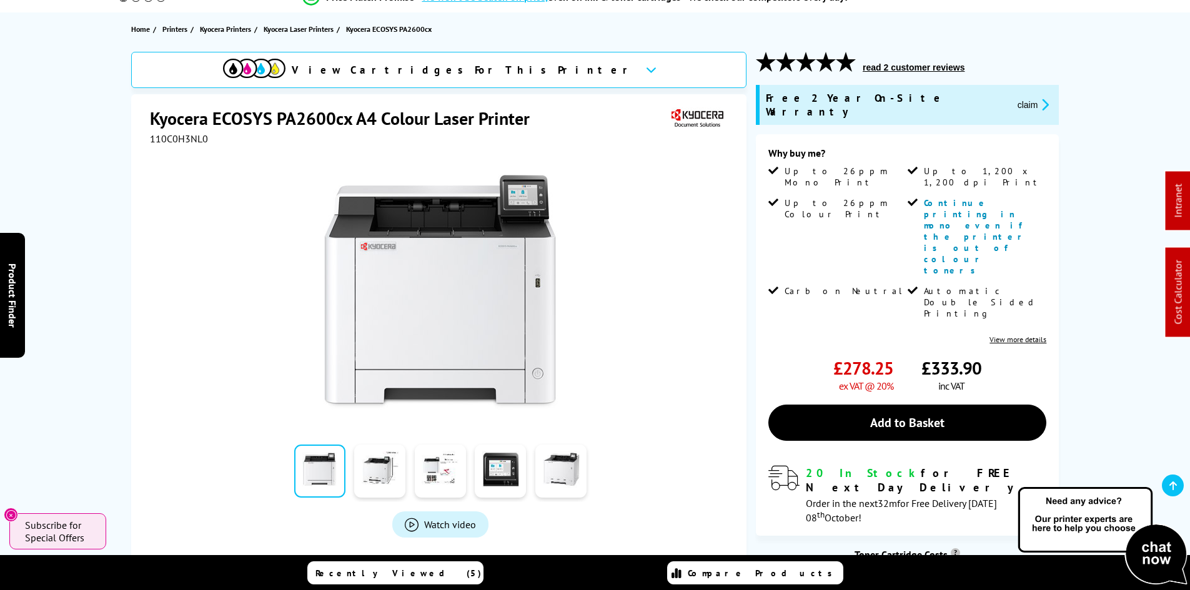
scroll to position [187, 0]
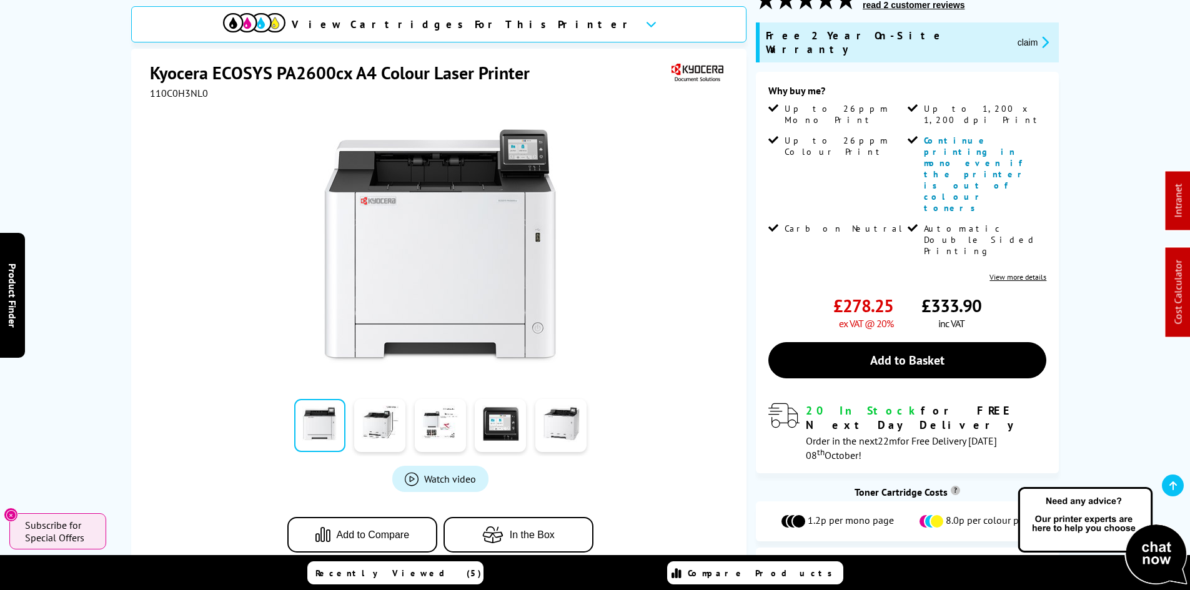
click at [180, 87] on span "110C0H3NL0" at bounding box center [179, 93] width 58 height 12
copy span "110C0H3NL0"
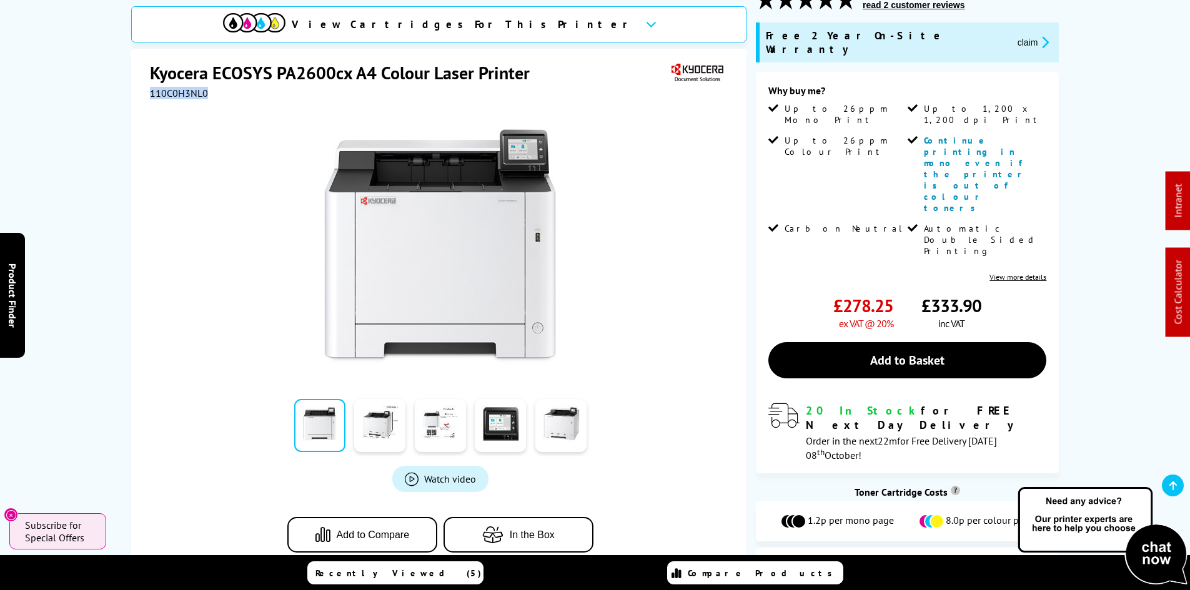
copy span "110C0H3NL0"
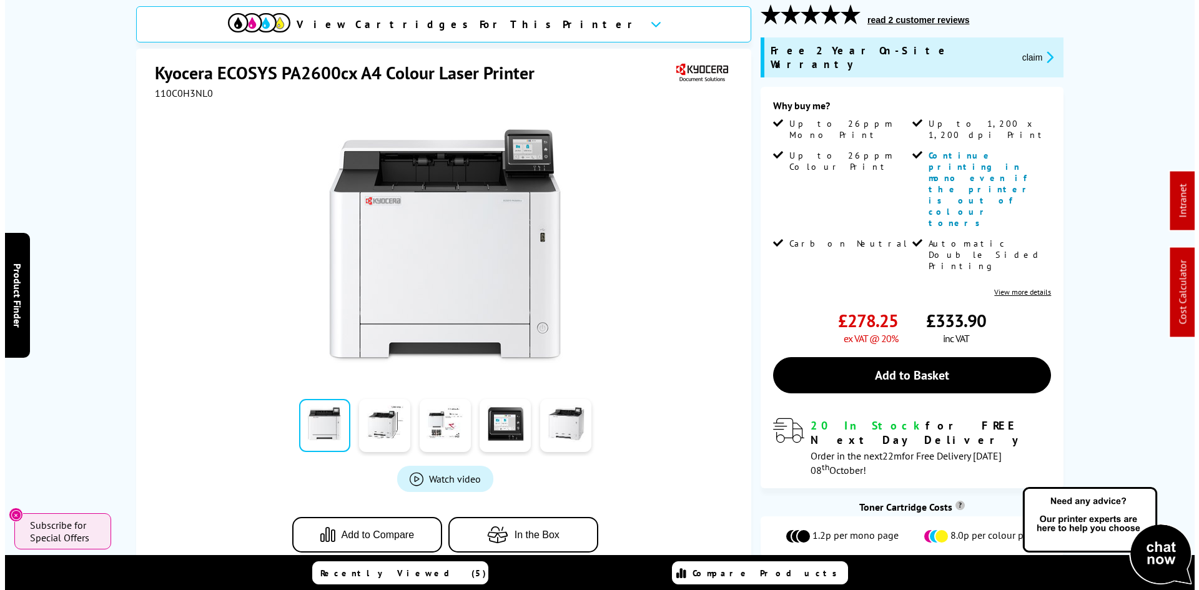
scroll to position [0, 0]
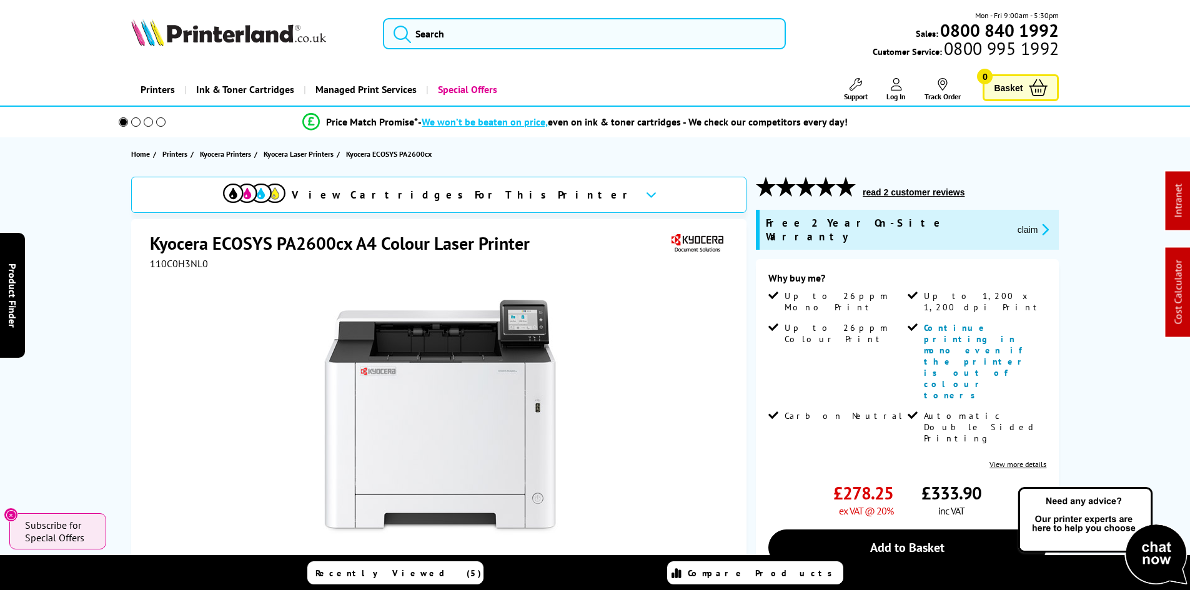
drag, startPoint x: 67, startPoint y: 343, endPoint x: 97, endPoint y: 81, distance: 263.9
click at [459, 41] on input "search" at bounding box center [584, 33] width 403 height 31
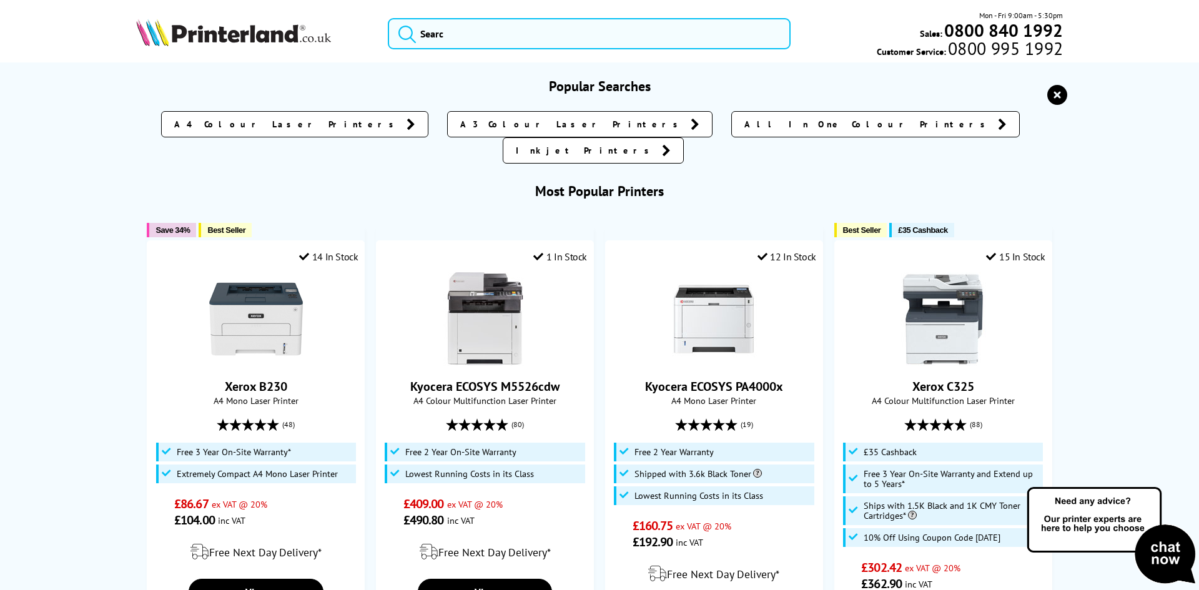
click at [1057, 97] on icon "reset" at bounding box center [1057, 95] width 20 height 20
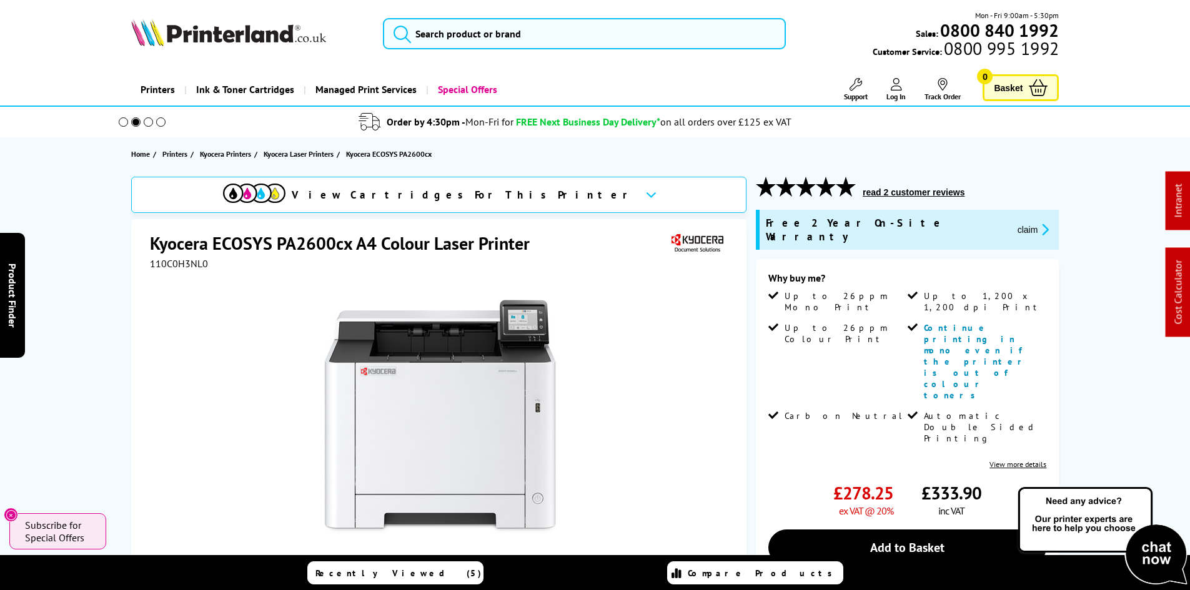
click at [1013, 224] on button "claim" at bounding box center [1032, 229] width 39 height 14
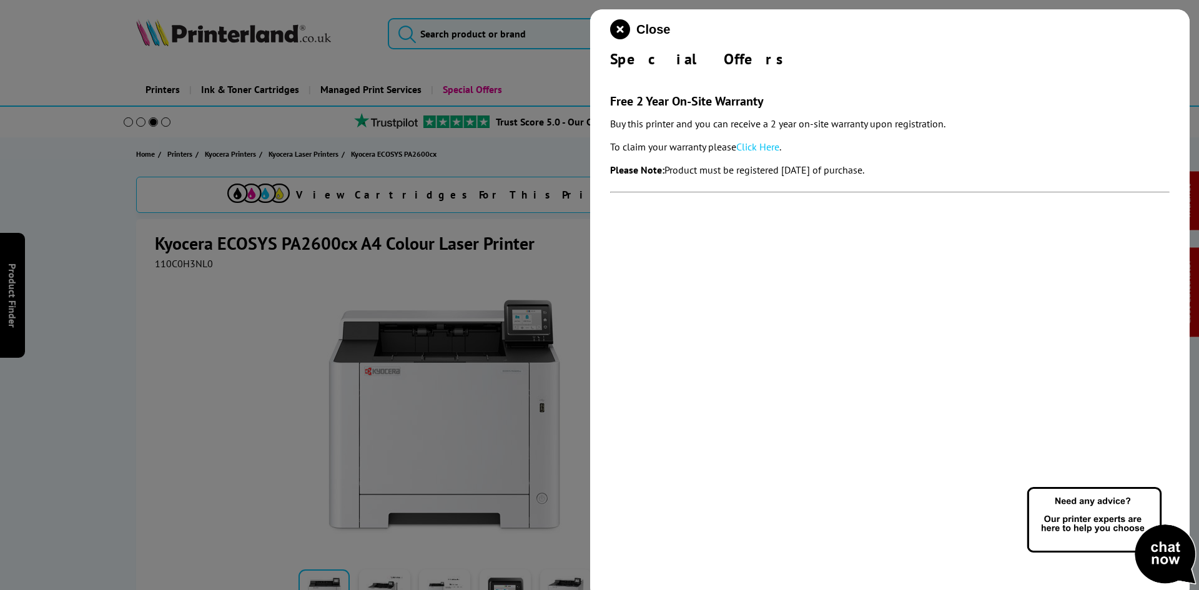
drag, startPoint x: 608, startPoint y: 64, endPoint x: 955, endPoint y: 155, distance: 359.5
click at [952, 157] on div "Close Special Offers Free 2 Year On-Site Warranty Buy this printer and you can …" at bounding box center [889, 304] width 599 height 590
copy div "Special Offers Free 2 Year On-Site Warranty Buy this printer and you can receiv…"
